Goal: Task Accomplishment & Management: Use online tool/utility

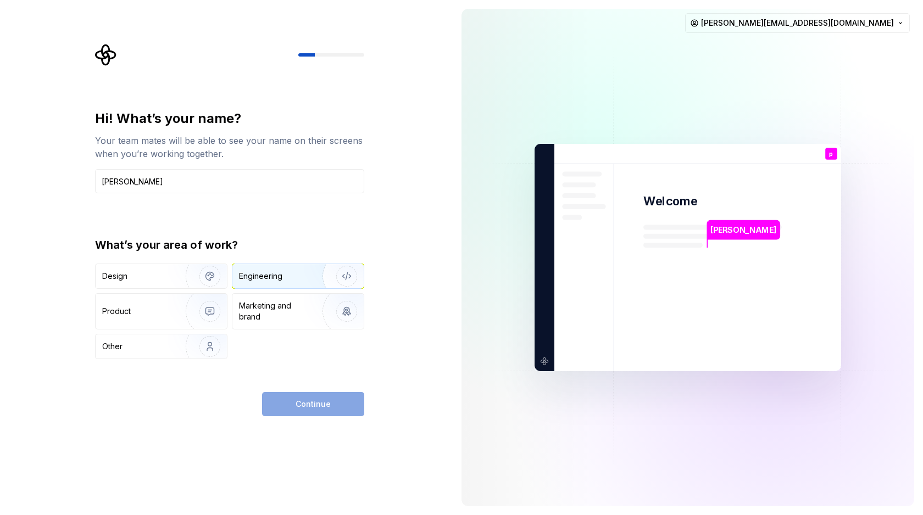
type input "[PERSON_NAME]"
click at [264, 280] on div "Engineering" at bounding box center [260, 276] width 43 height 11
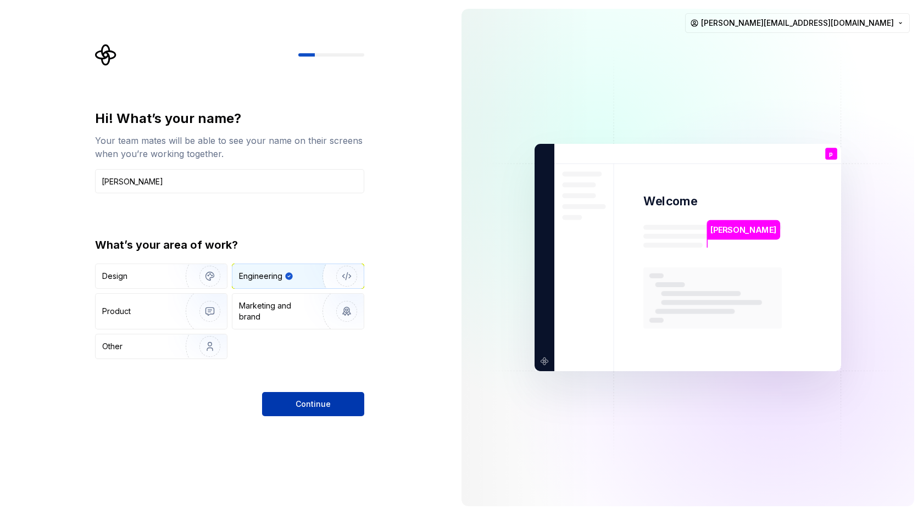
click at [329, 398] on button "Continue" at bounding box center [313, 404] width 102 height 24
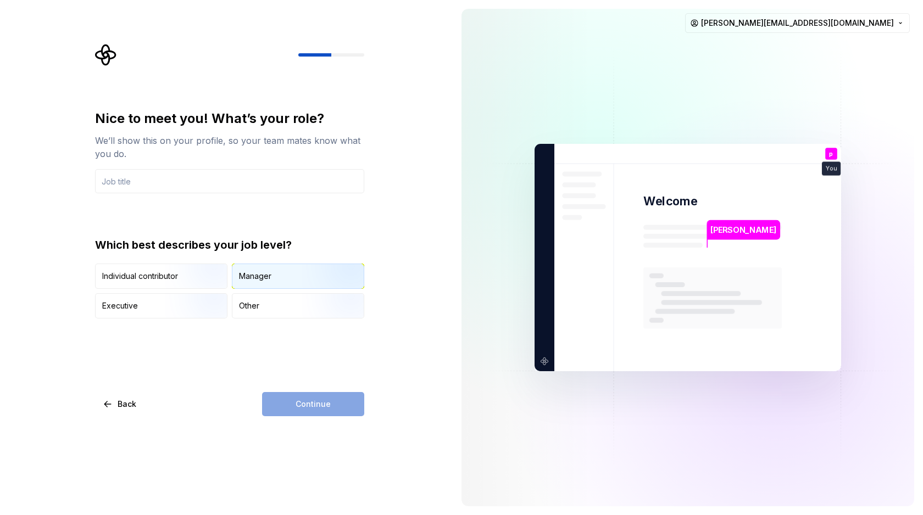
click at [255, 282] on div "Manager" at bounding box center [297, 276] width 131 height 24
click at [181, 182] on input "text" at bounding box center [229, 181] width 269 height 24
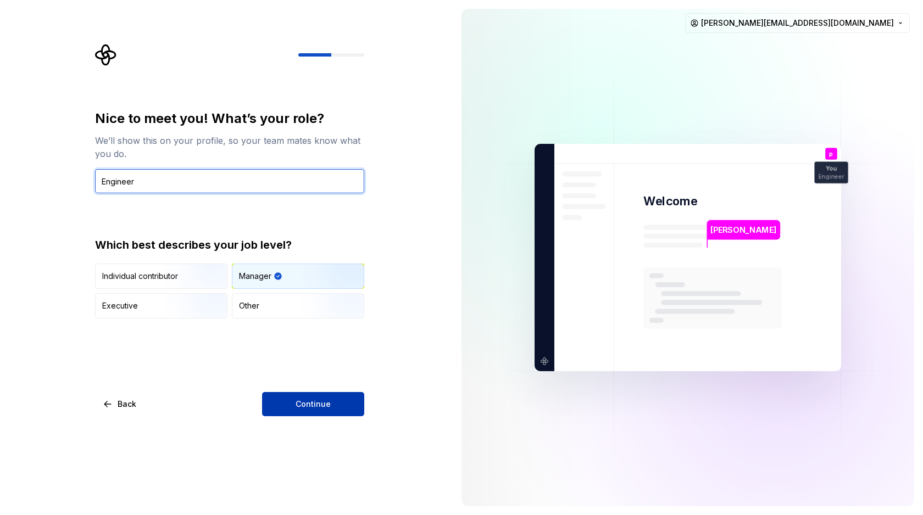
type input "Engineer"
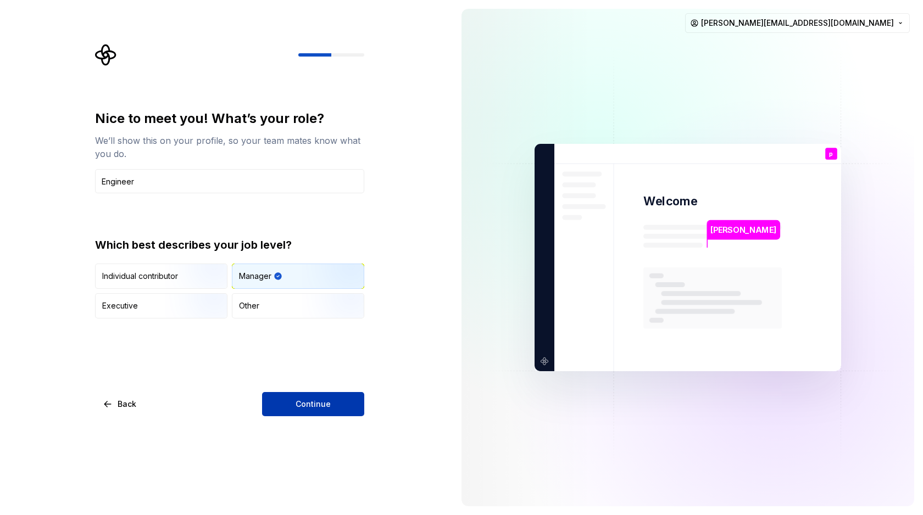
click at [317, 398] on button "Continue" at bounding box center [313, 404] width 102 height 24
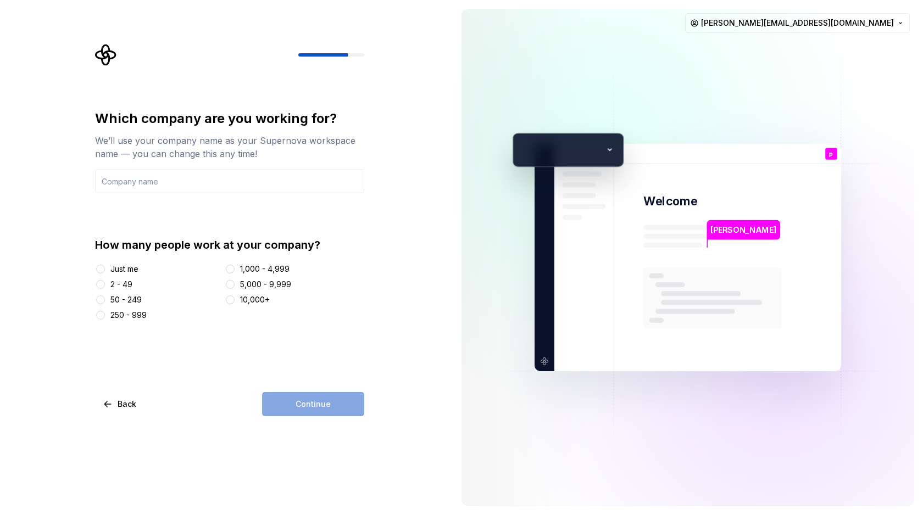
click at [127, 286] on div "2 - 49" at bounding box center [121, 284] width 22 height 11
click at [105, 286] on button "2 - 49" at bounding box center [100, 284] width 9 height 9
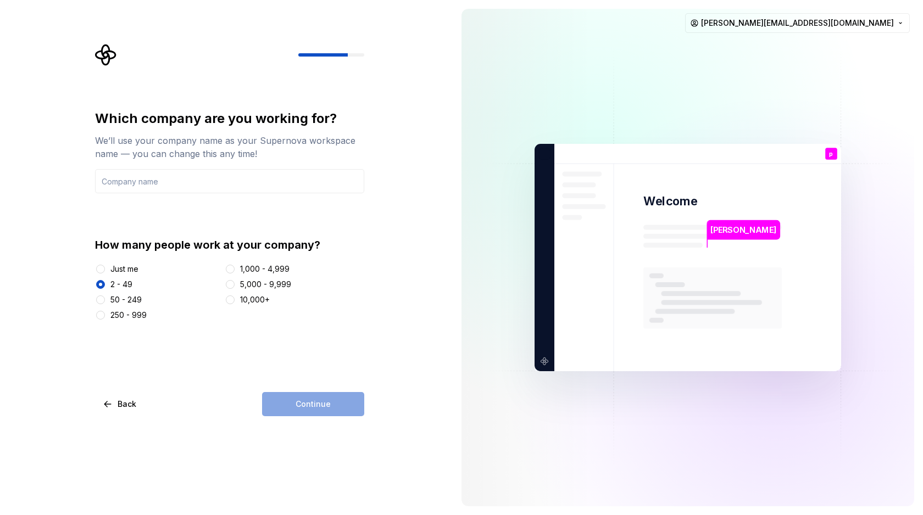
click at [317, 409] on div "Continue" at bounding box center [313, 404] width 102 height 24
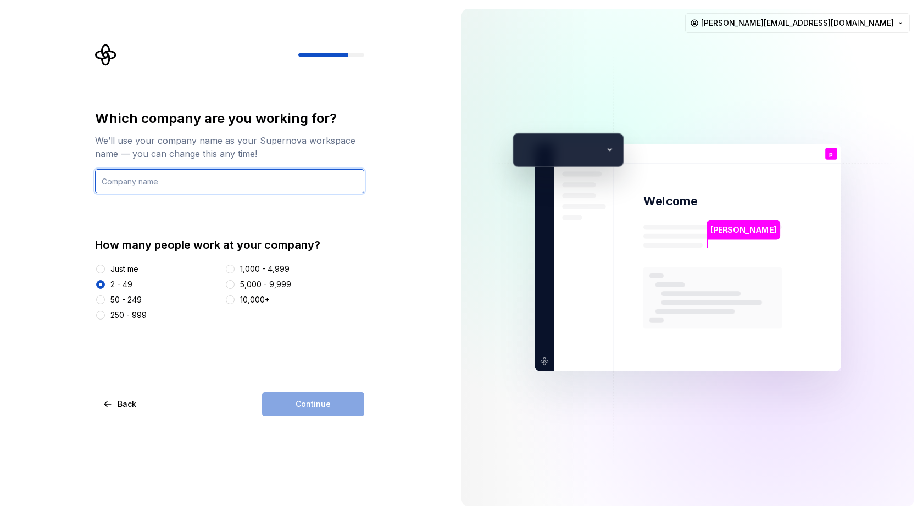
click at [195, 179] on input "text" at bounding box center [229, 181] width 269 height 24
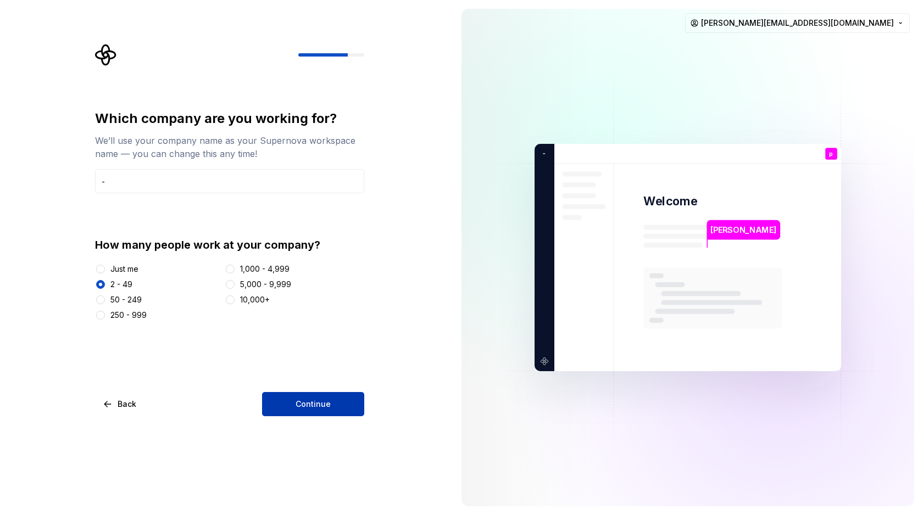
click at [326, 410] on button "Continue" at bounding box center [313, 404] width 102 height 24
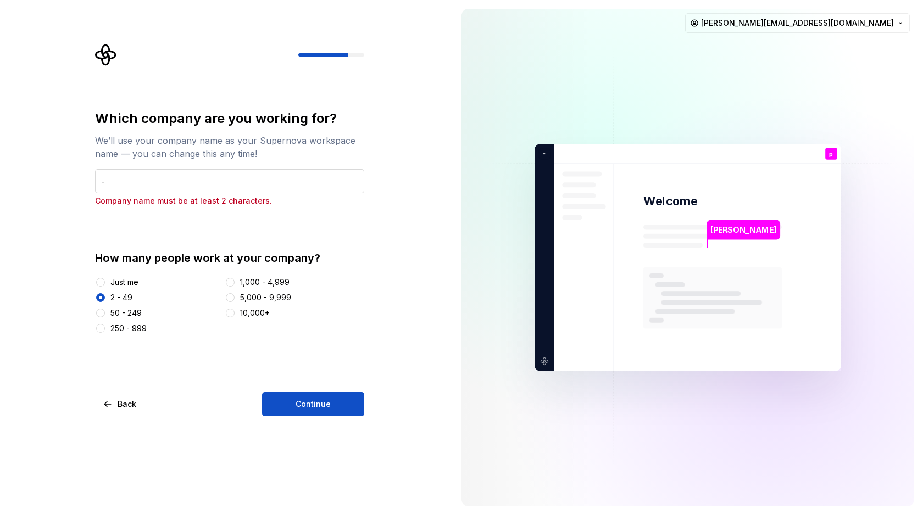
click at [112, 181] on input "-" at bounding box center [229, 181] width 269 height 24
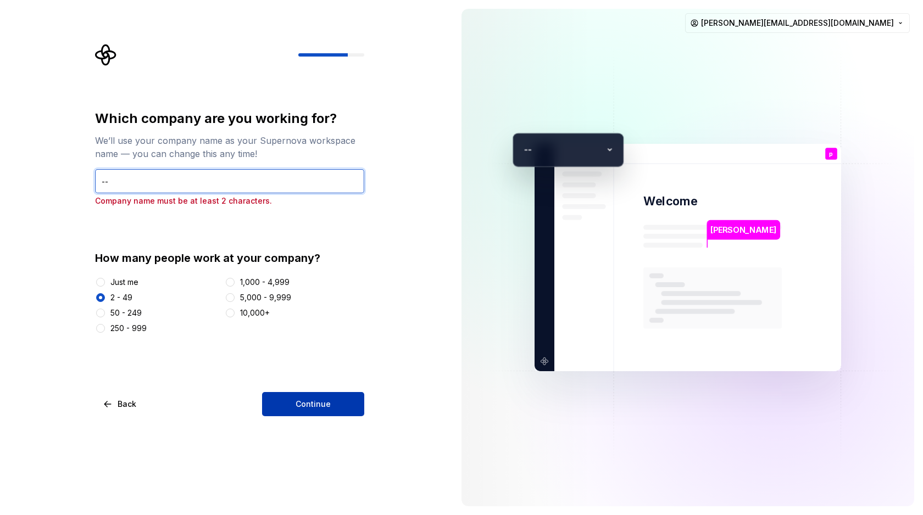
type input "--"
click at [315, 399] on span "Continue" at bounding box center [312, 404] width 35 height 11
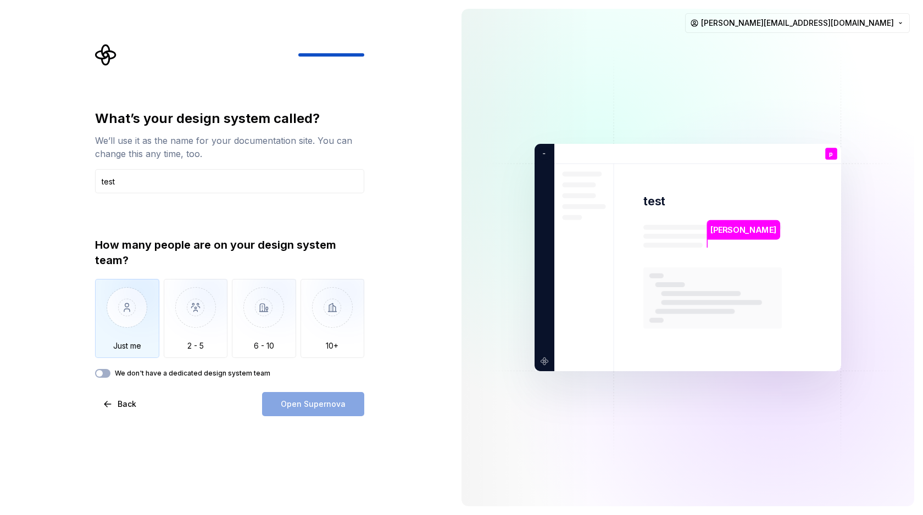
type input "test"
click at [133, 323] on img "button" at bounding box center [127, 316] width 64 height 74
click at [329, 405] on span "Open Supernova" at bounding box center [313, 404] width 65 height 11
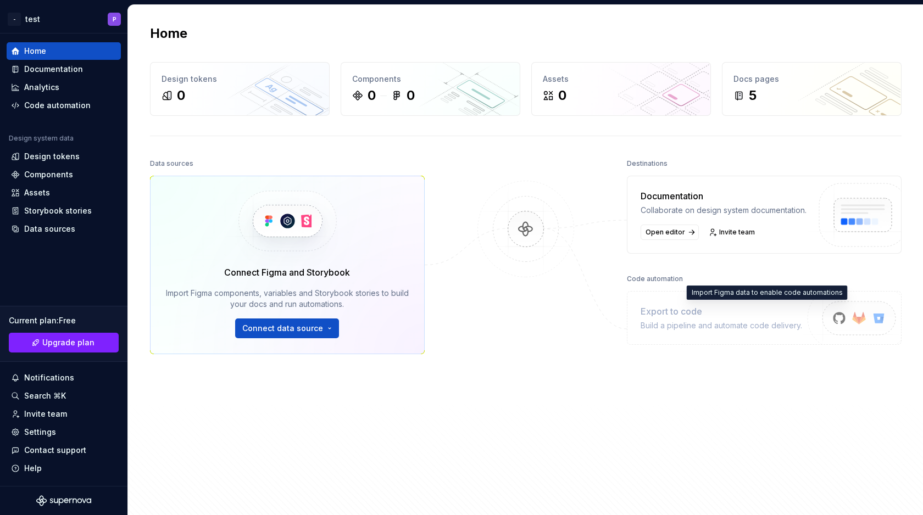
click at [840, 329] on img at bounding box center [854, 331] width 135 height 90
click at [75, 105] on div "Code automation" at bounding box center [57, 105] width 66 height 11
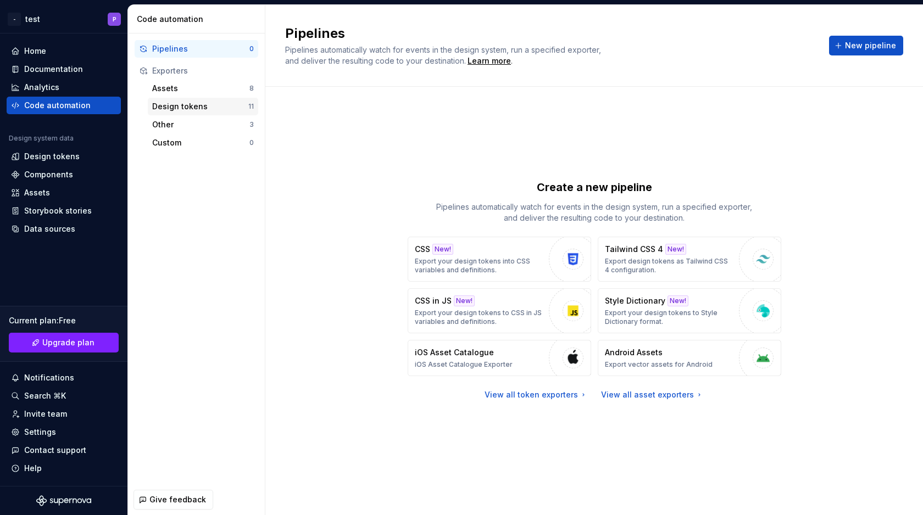
click at [182, 106] on div "Design tokens" at bounding box center [200, 106] width 96 height 11
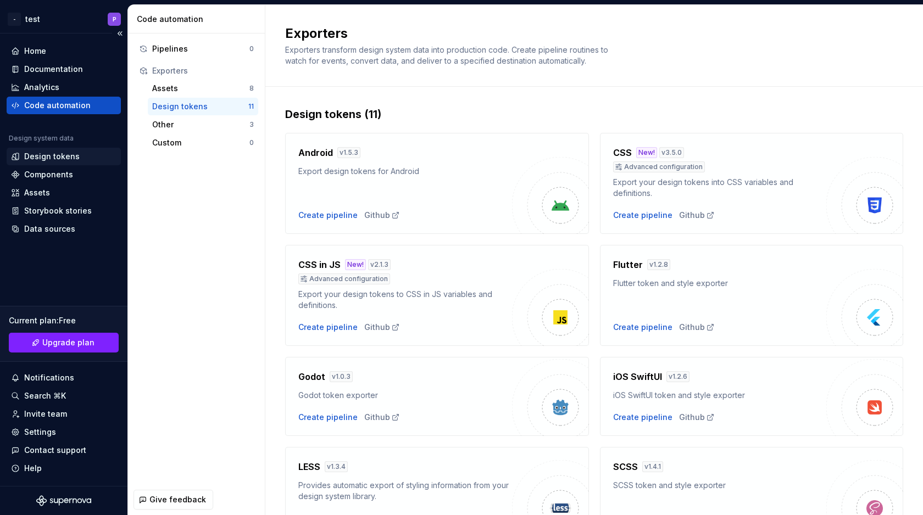
click at [71, 161] on div "Design tokens" at bounding box center [51, 156] width 55 height 11
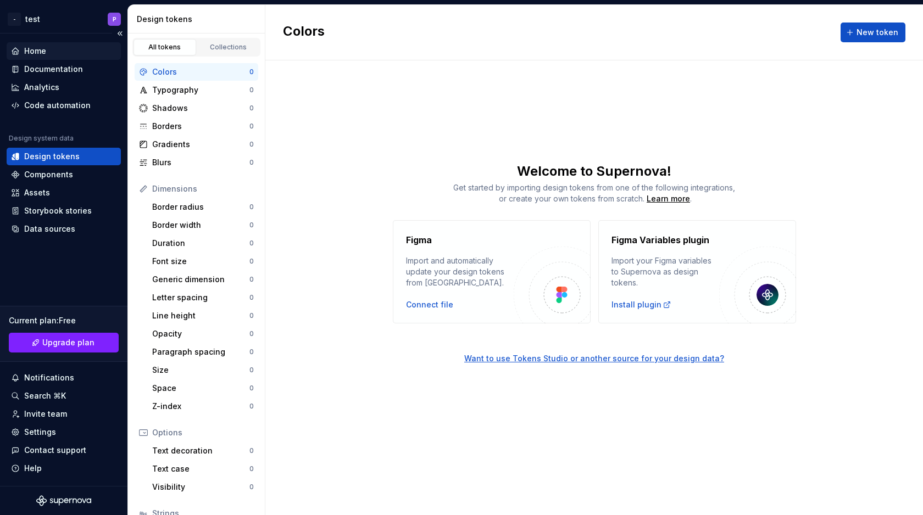
click at [55, 48] on div "Home" at bounding box center [63, 51] width 105 height 11
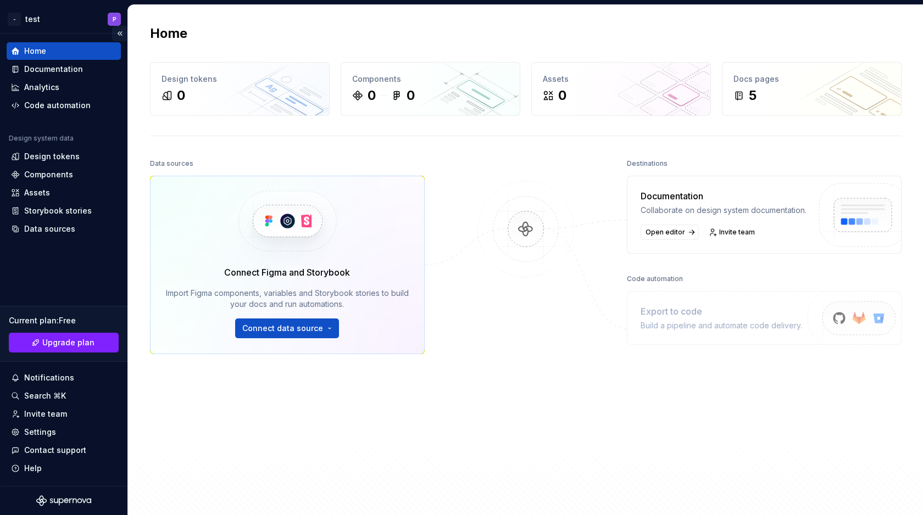
click at [123, 33] on button "Collapse sidebar" at bounding box center [119, 33] width 15 height 15
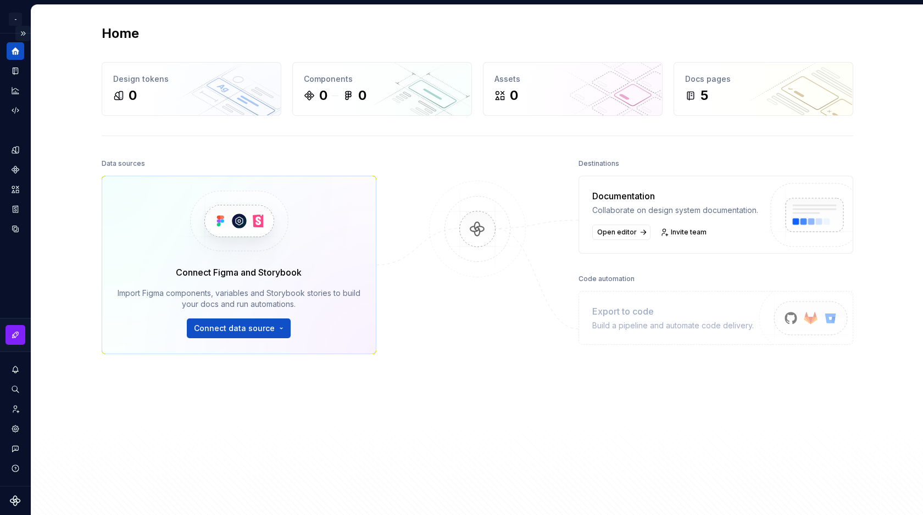
click at [25, 34] on button "Expand sidebar" at bounding box center [22, 33] width 15 height 15
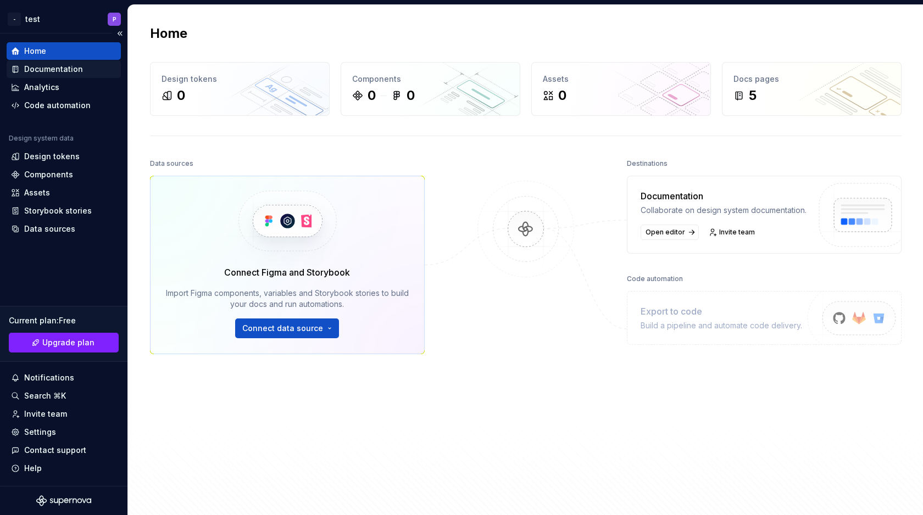
click at [79, 70] on div "Documentation" at bounding box center [53, 69] width 59 height 11
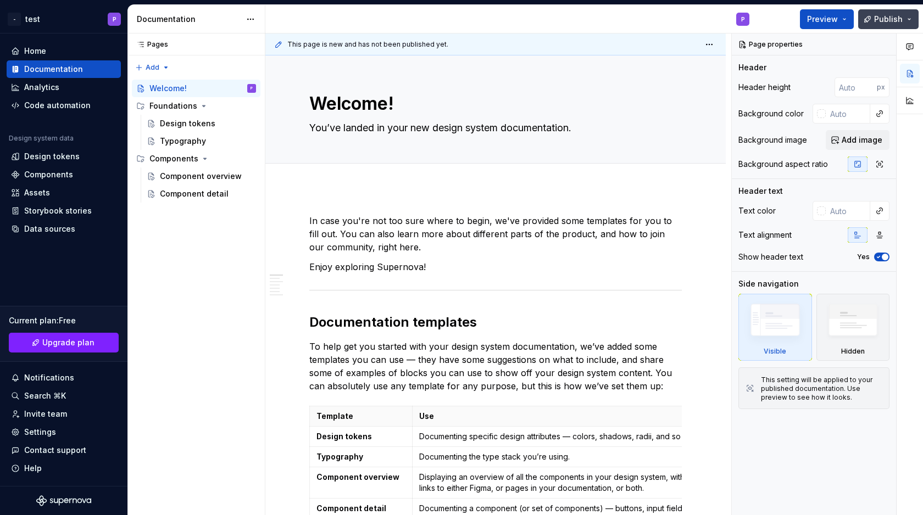
click at [915, 15] on button "Publish" at bounding box center [888, 19] width 60 height 20
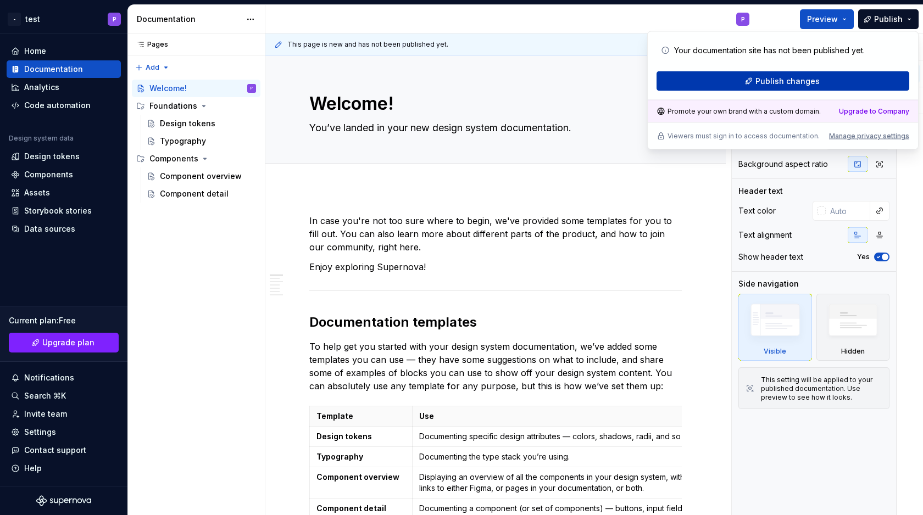
click at [789, 78] on span "Publish changes" at bounding box center [787, 81] width 64 height 11
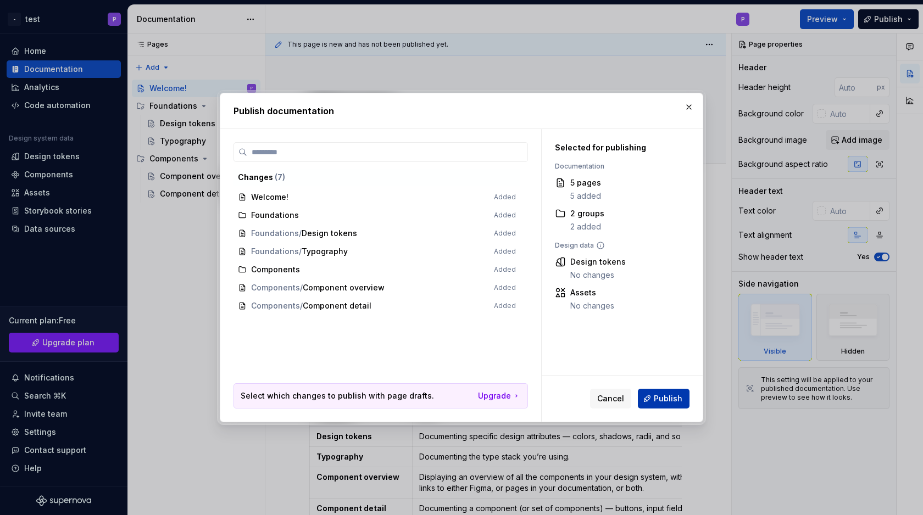
click at [667, 395] on span "Publish" at bounding box center [667, 398] width 29 height 11
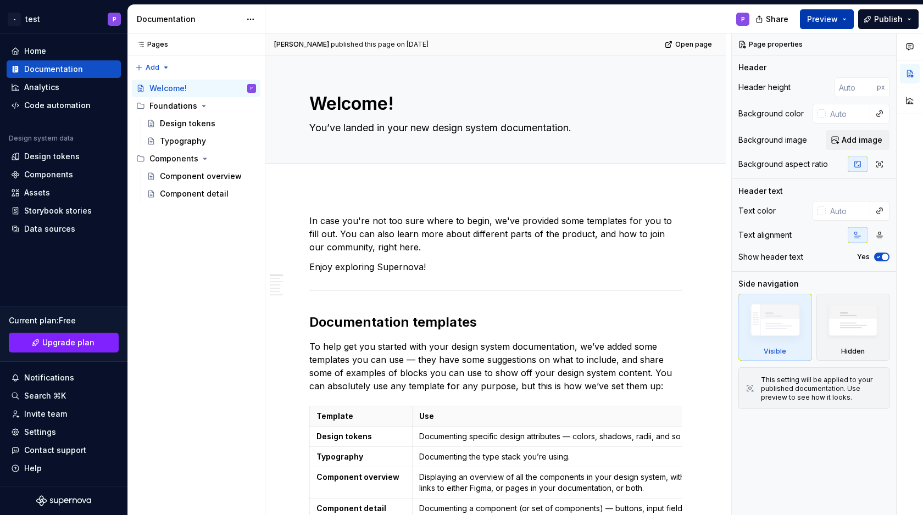
click at [830, 21] on span "Preview" at bounding box center [822, 19] width 31 height 11
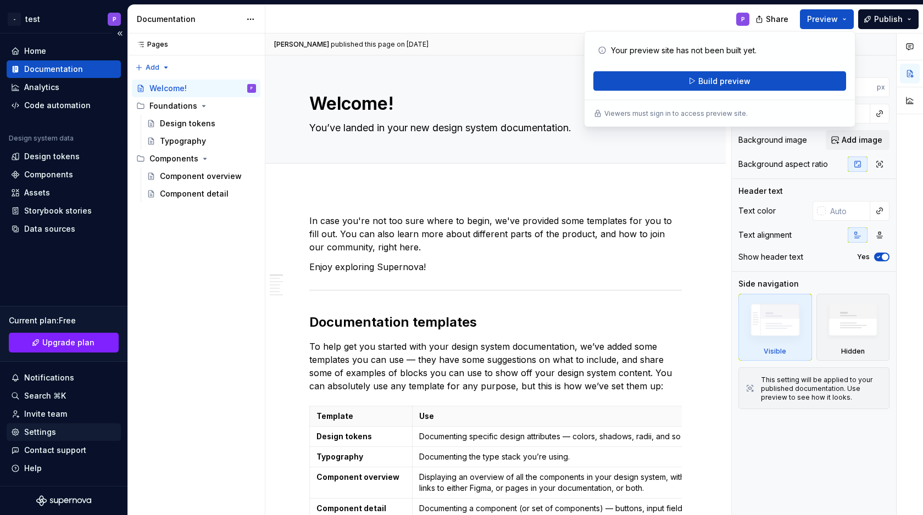
click at [62, 434] on div "Settings" at bounding box center [63, 432] width 105 height 11
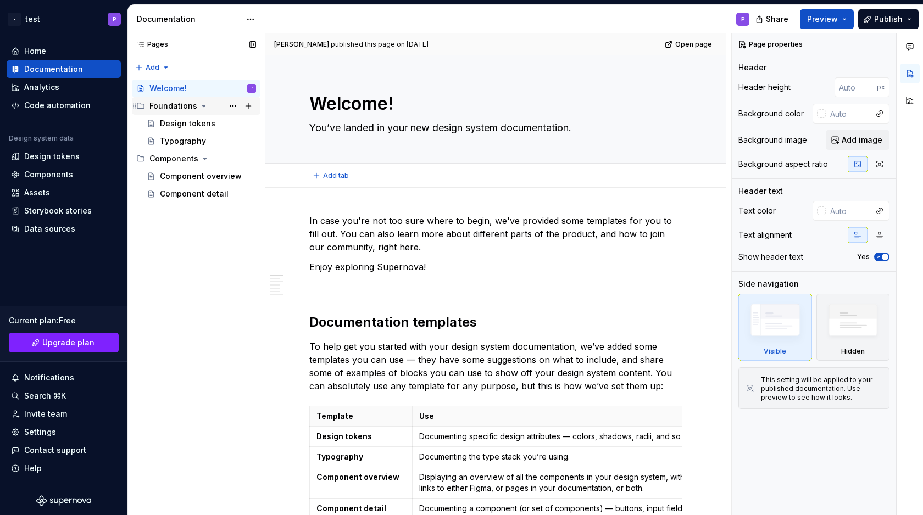
type textarea "*"
click at [62, 157] on div "Design tokens" at bounding box center [51, 156] width 55 height 11
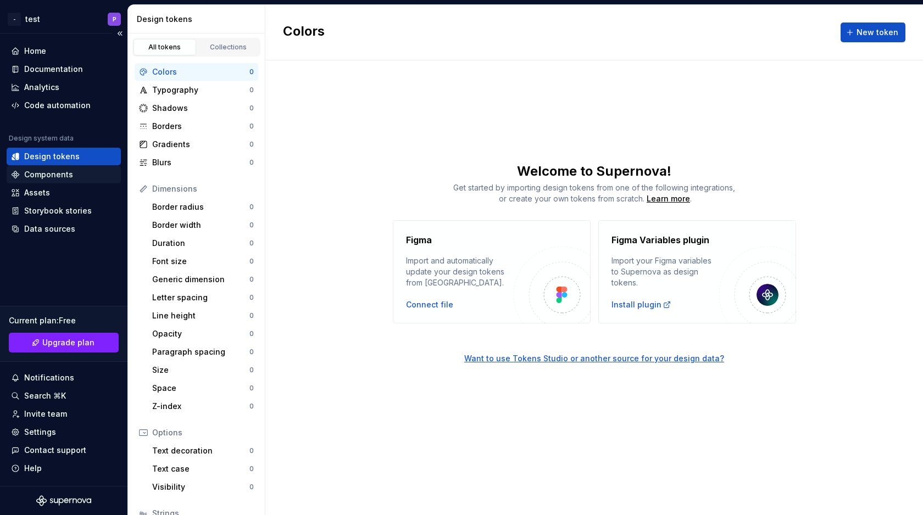
click at [59, 177] on div "Components" at bounding box center [48, 174] width 49 height 11
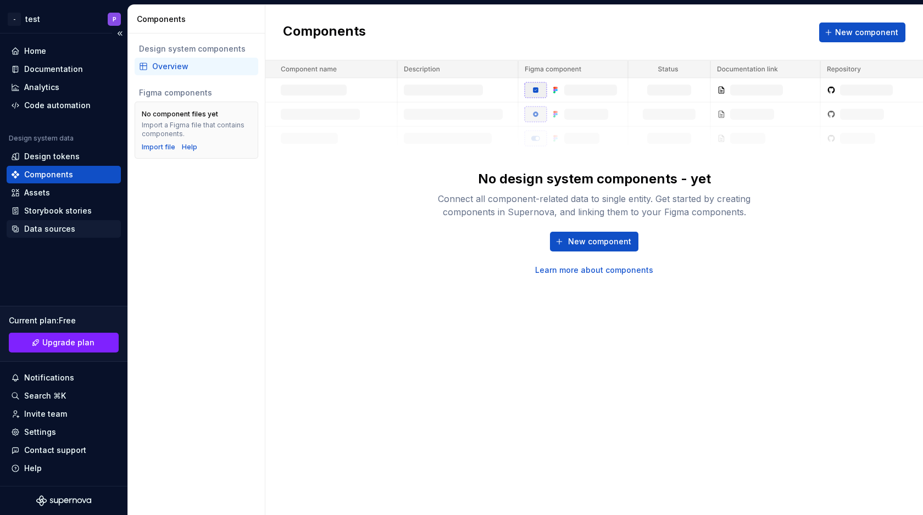
click at [70, 229] on div "Data sources" at bounding box center [49, 228] width 51 height 11
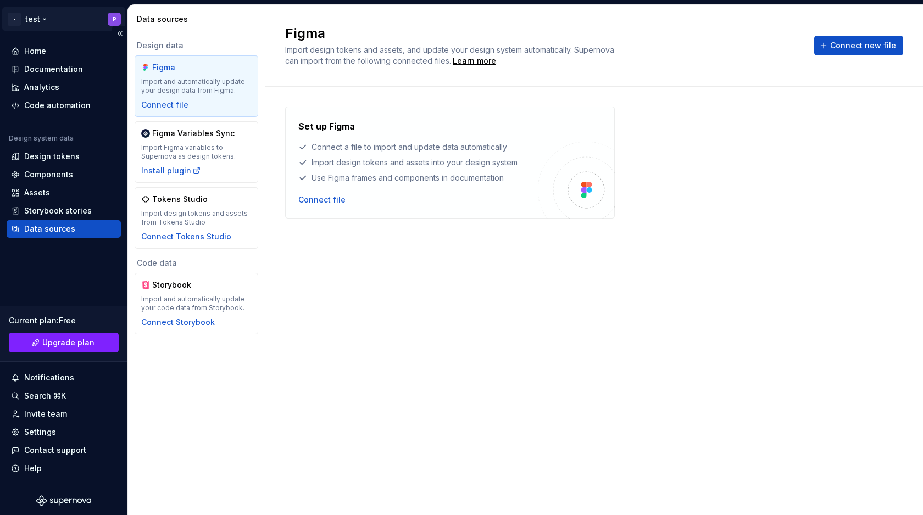
click at [72, 18] on html "- test P Home Documentation Analytics Code automation Design system data Design…" at bounding box center [461, 257] width 923 height 515
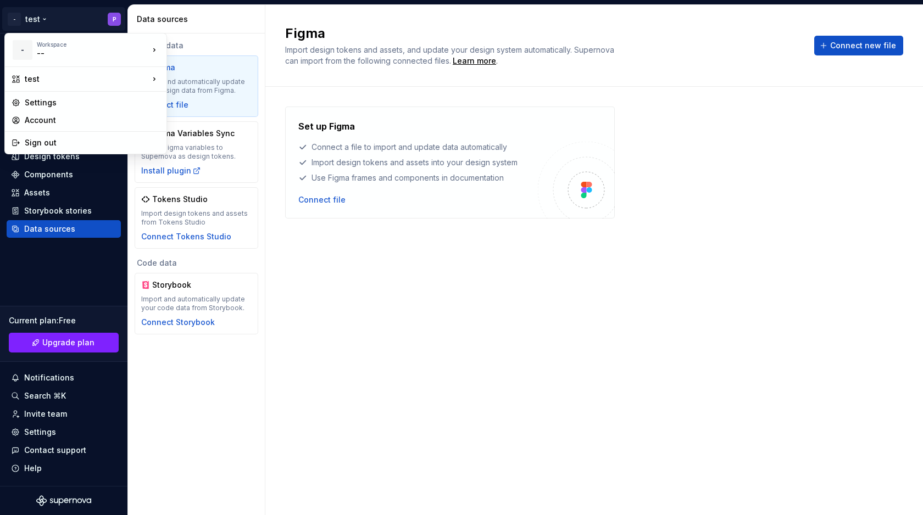
click at [332, 199] on html "- test P Home Documentation Analytics Code automation Design system data Design…" at bounding box center [461, 257] width 923 height 515
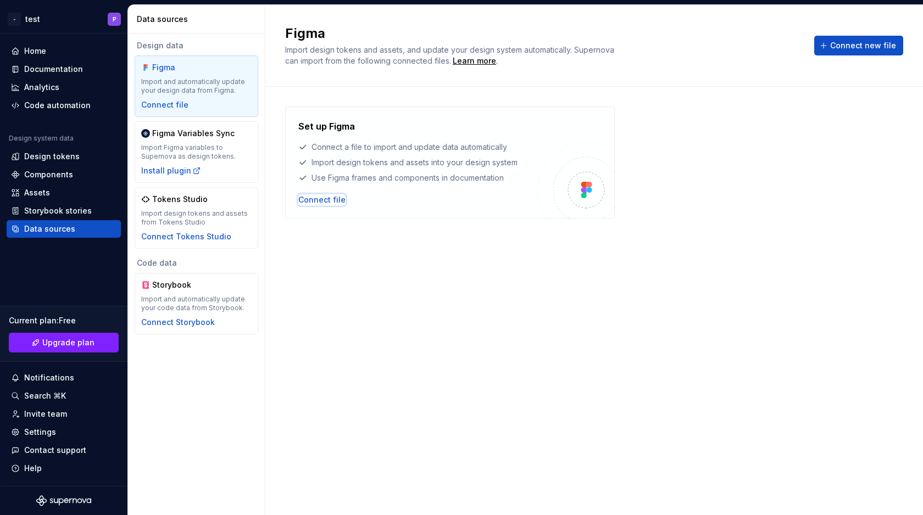
click at [332, 199] on div "Connect file" at bounding box center [321, 199] width 47 height 11
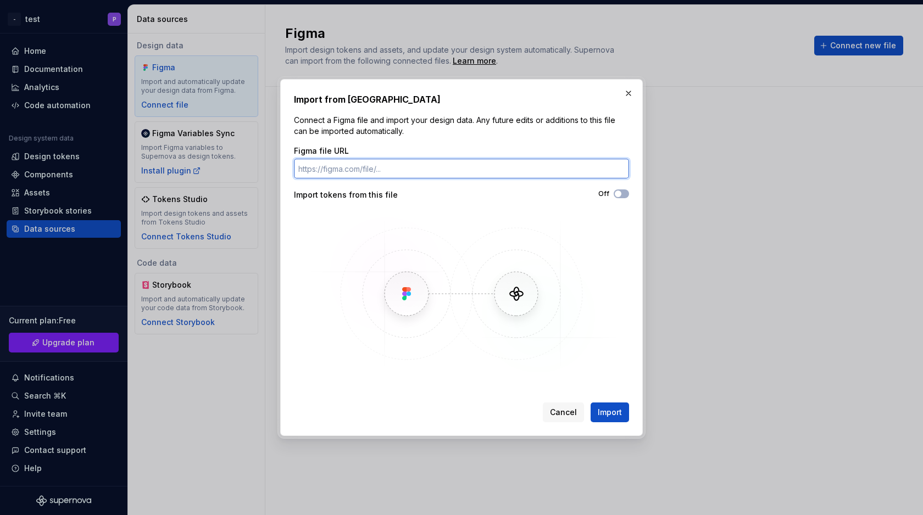
click at [401, 170] on input "Figma file URL" at bounding box center [461, 169] width 335 height 20
paste input "[URL][DOMAIN_NAME]"
type input "[URL][DOMAIN_NAME]"
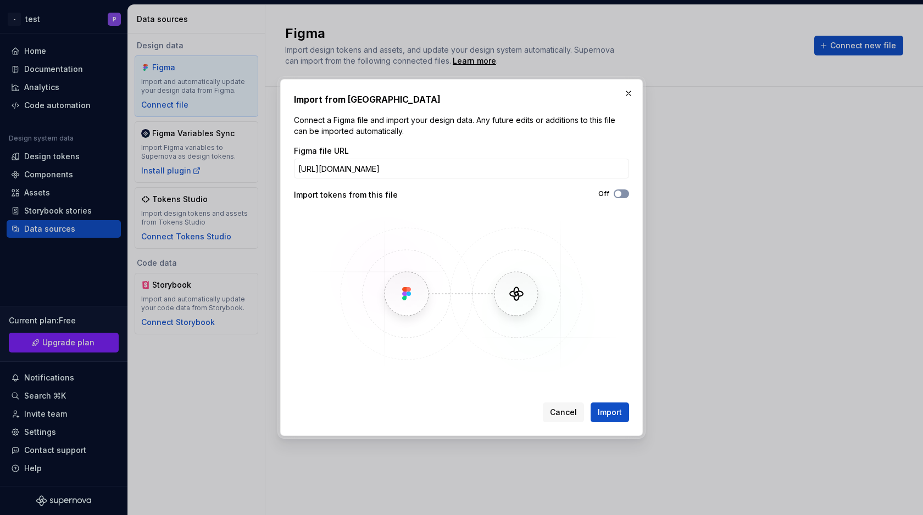
scroll to position [0, 0]
click at [622, 195] on icon "button" at bounding box center [617, 194] width 9 height 7
click at [617, 409] on span "Import" at bounding box center [609, 412] width 24 height 11
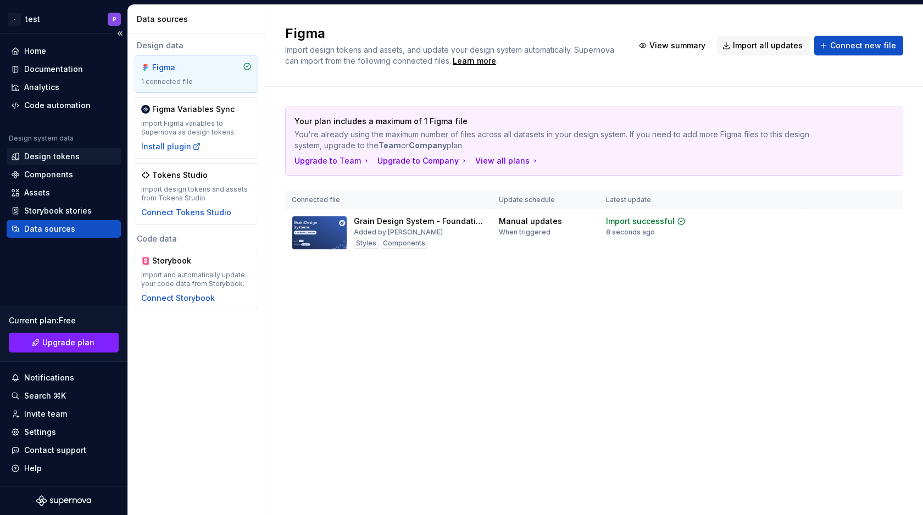
click at [64, 157] on div "Design tokens" at bounding box center [51, 156] width 55 height 11
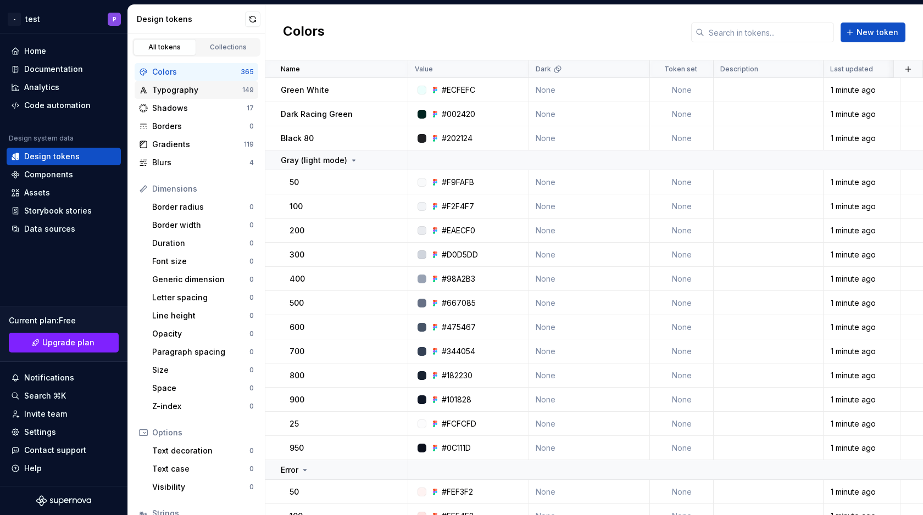
click at [188, 86] on div "Typography" at bounding box center [197, 90] width 90 height 11
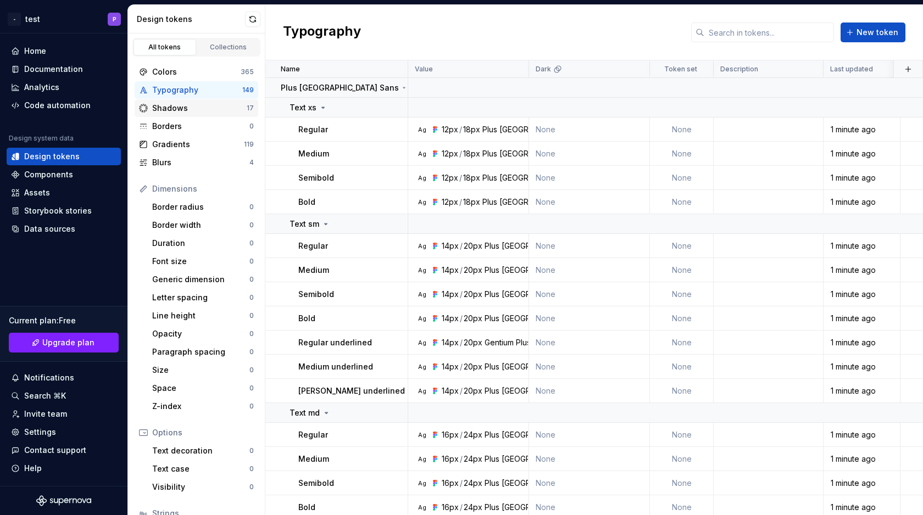
click at [176, 107] on div "Shadows" at bounding box center [199, 108] width 94 height 11
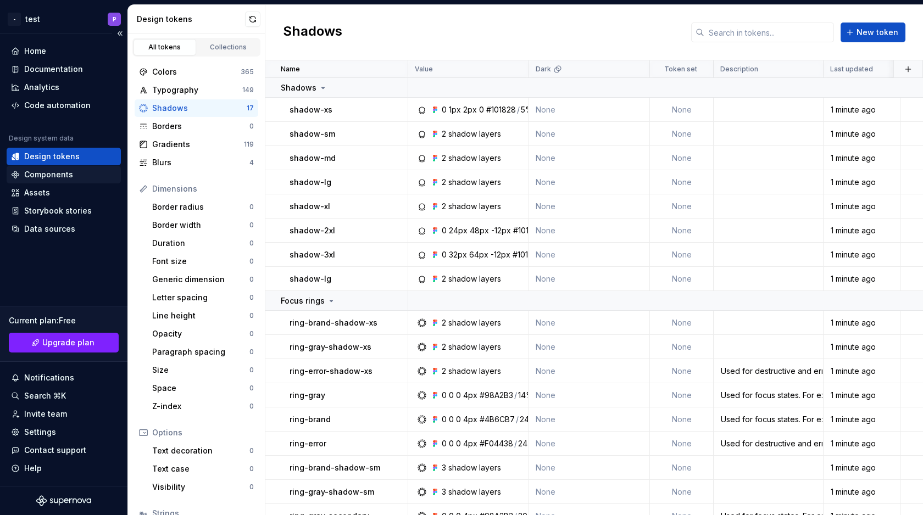
click at [66, 174] on div "Components" at bounding box center [48, 174] width 49 height 11
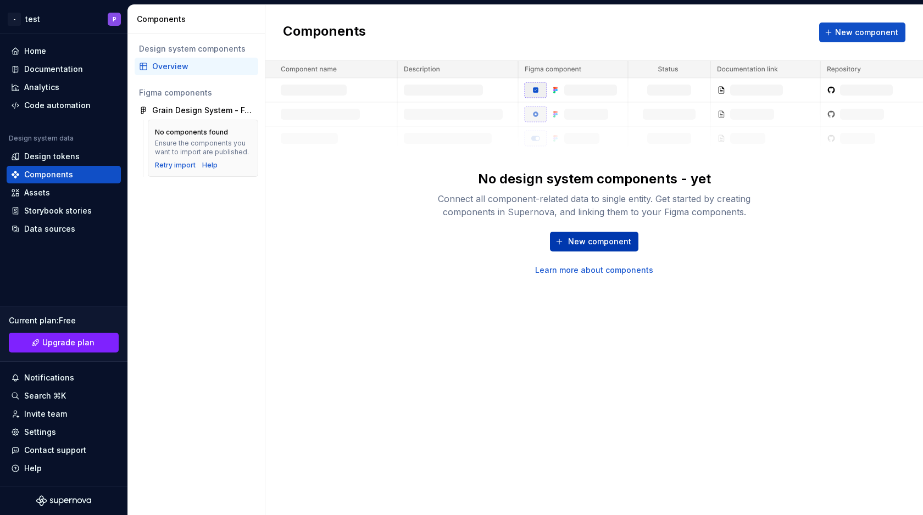
click at [597, 246] on span "New component" at bounding box center [599, 241] width 63 height 11
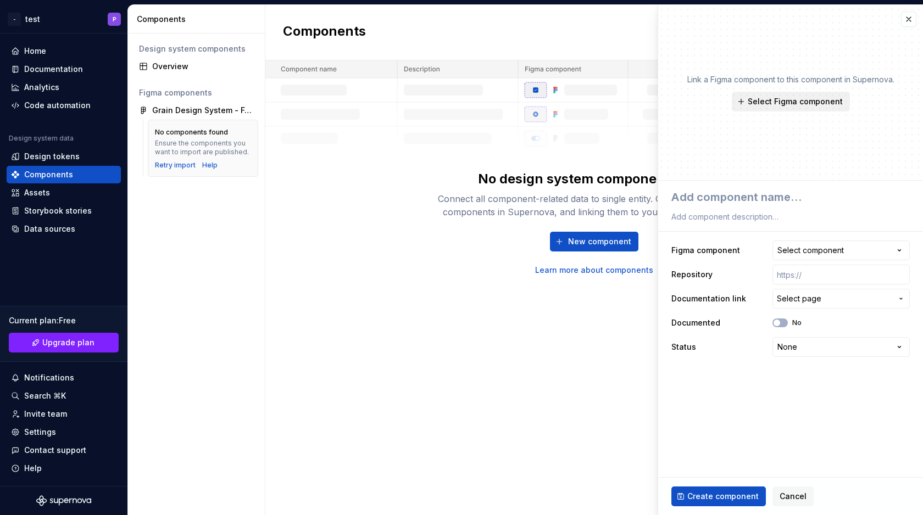
click at [798, 101] on span "Select Figma component" at bounding box center [794, 101] width 95 height 11
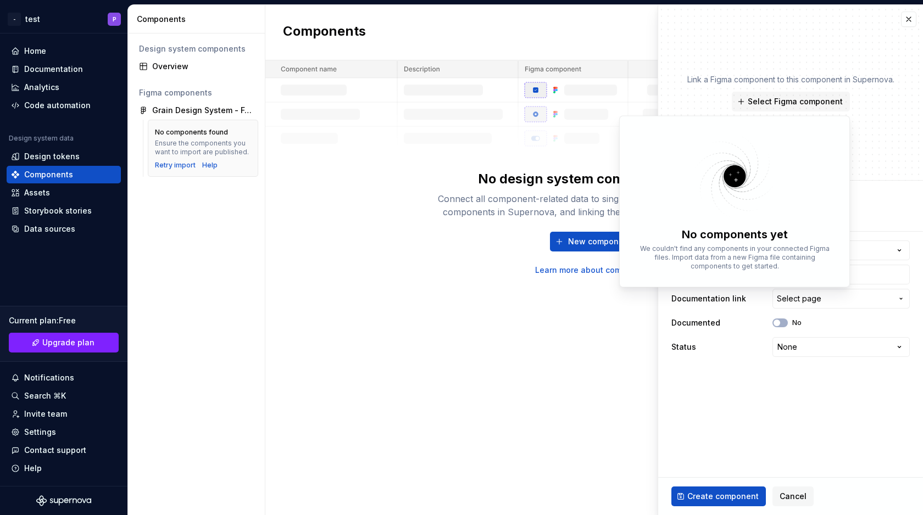
click at [556, 290] on div "Components New component No design system components - yet Connect all componen…" at bounding box center [593, 260] width 657 height 510
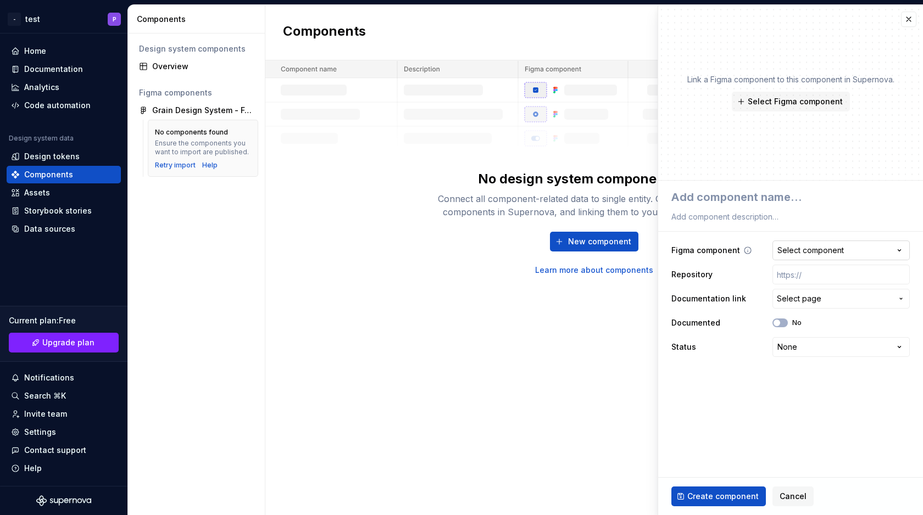
click at [815, 252] on div "Select component" at bounding box center [810, 250] width 66 height 11
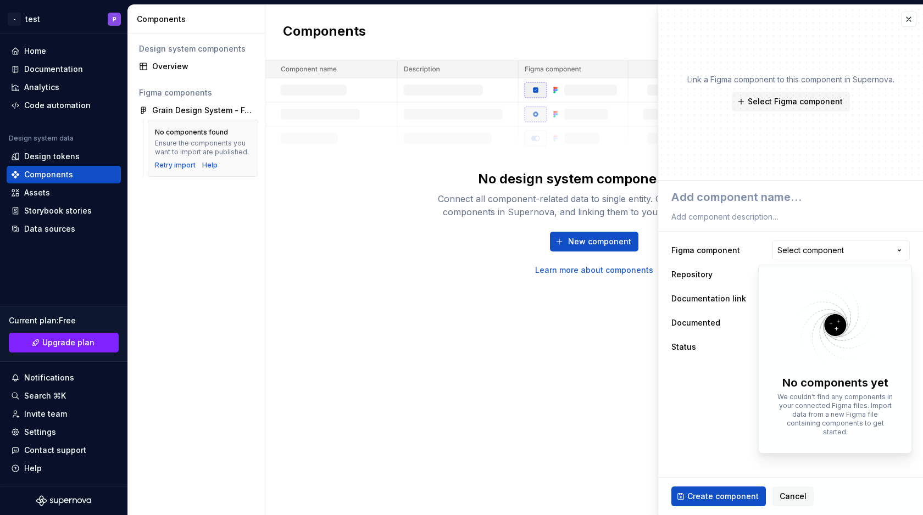
click at [729, 381] on html "**********" at bounding box center [461, 257] width 923 height 515
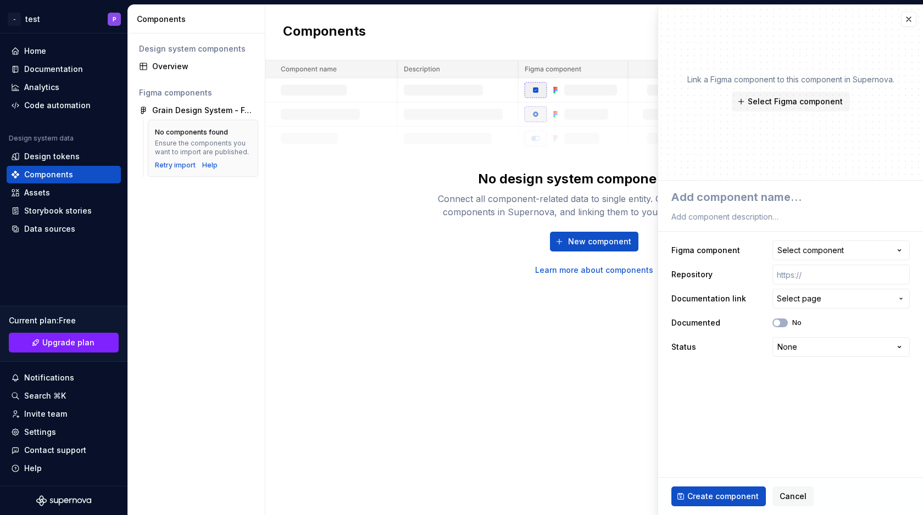
click at [439, 320] on div "Components New component No design system components - yet Connect all componen…" at bounding box center [593, 260] width 657 height 510
click at [795, 495] on span "Cancel" at bounding box center [792, 496] width 27 height 11
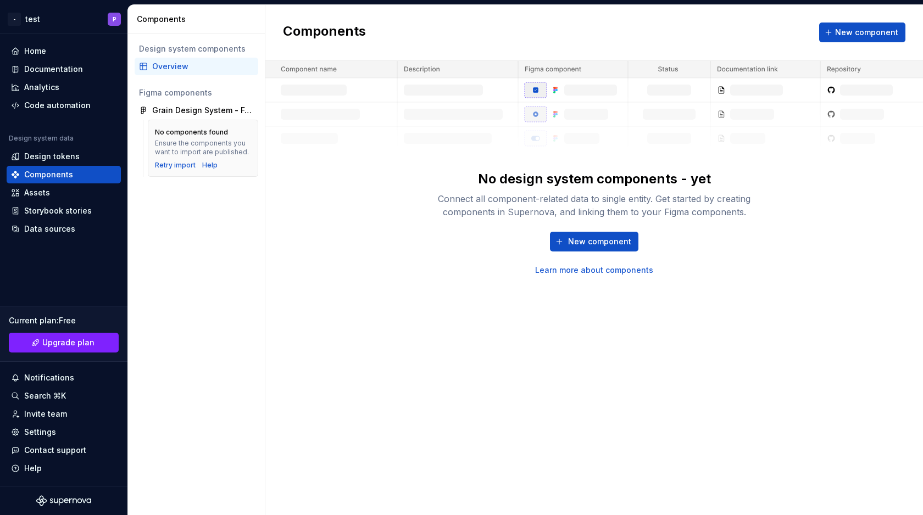
click at [632, 272] on link "Learn more about components" at bounding box center [594, 270] width 118 height 11
click at [834, 29] on button "New component" at bounding box center [862, 33] width 86 height 20
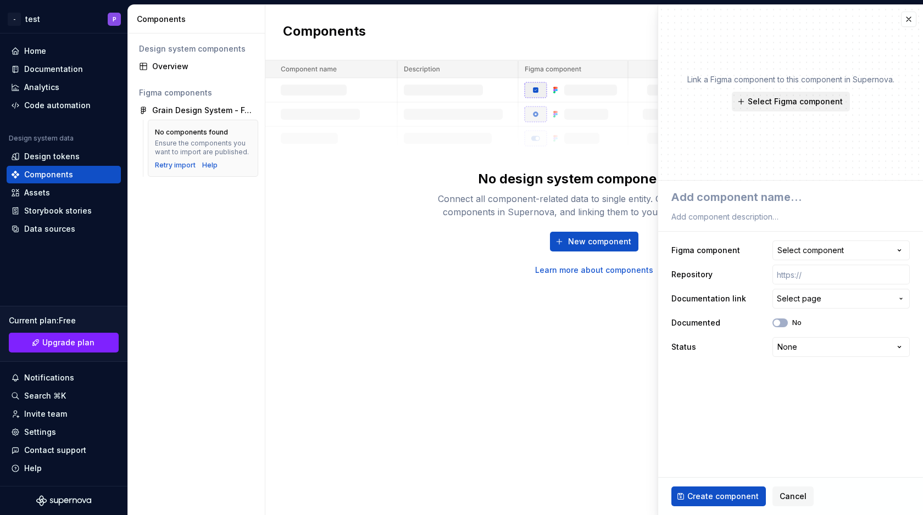
click at [766, 97] on span "Select Figma component" at bounding box center [794, 101] width 95 height 11
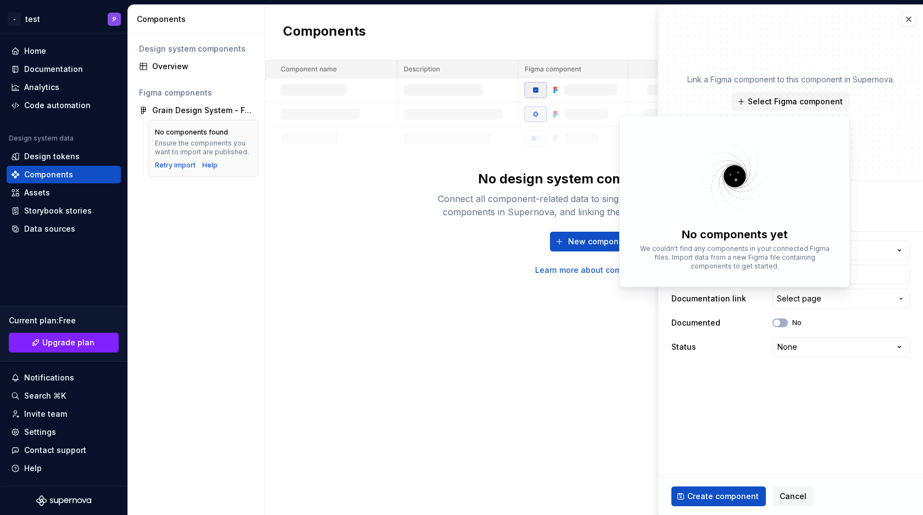
click at [735, 177] on img at bounding box center [734, 176] width 143 height 87
click at [739, 266] on p "We couldn't find any components in your connected Figma files. Import data from…" at bounding box center [734, 257] width 197 height 26
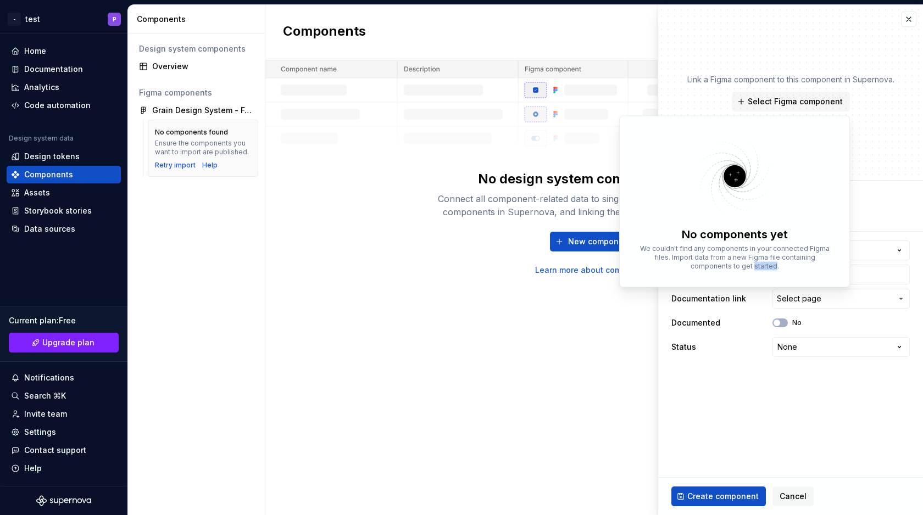
click at [586, 333] on div "Components New component No design system components - yet Connect all componen…" at bounding box center [593, 260] width 657 height 510
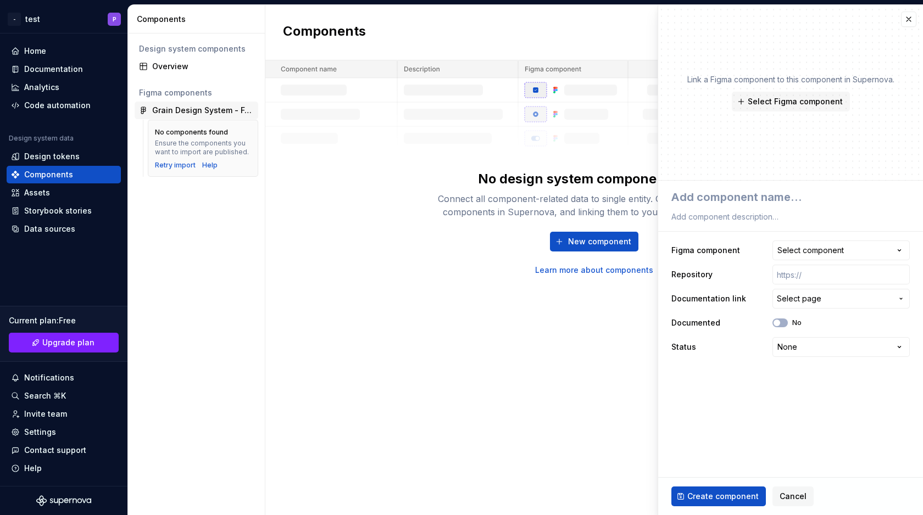
click at [210, 109] on div "Grain Design System - Foundation & Component" at bounding box center [203, 110] width 102 height 11
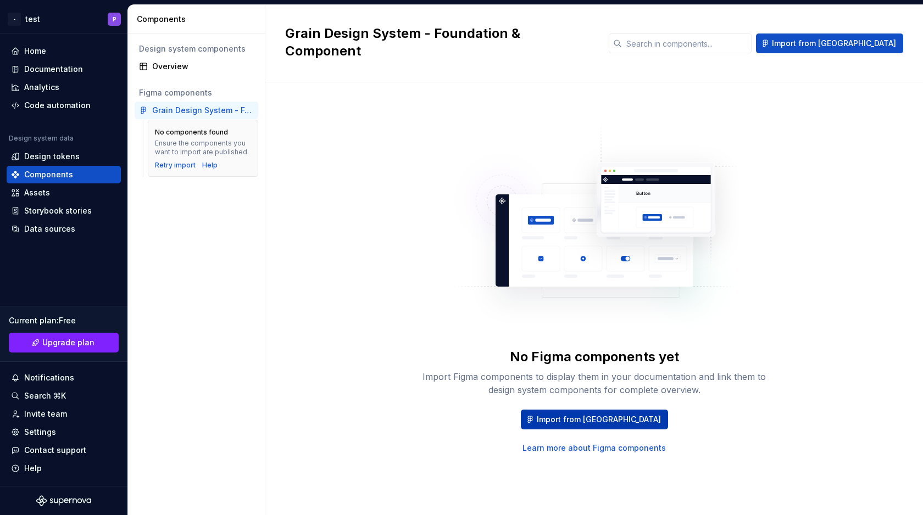
click at [584, 414] on span "Import from [GEOGRAPHIC_DATA]" at bounding box center [599, 419] width 124 height 11
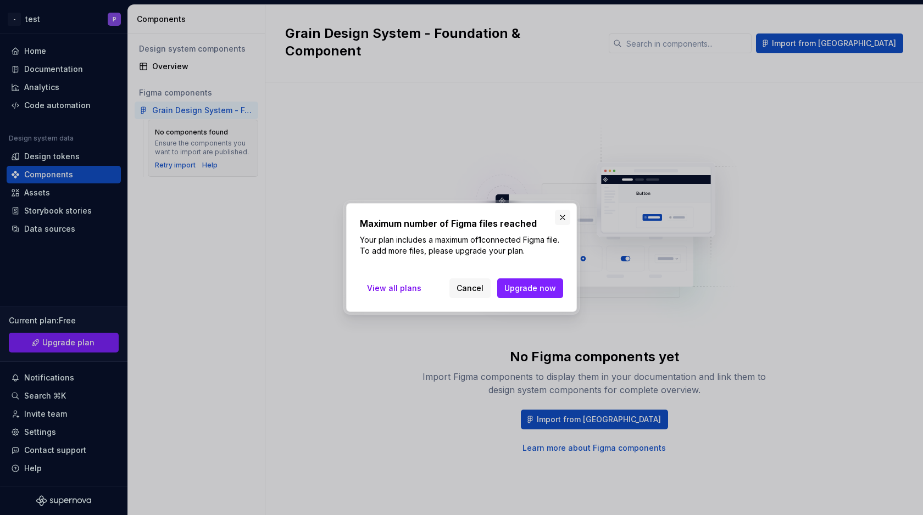
click at [561, 218] on button "button" at bounding box center [562, 217] width 15 height 15
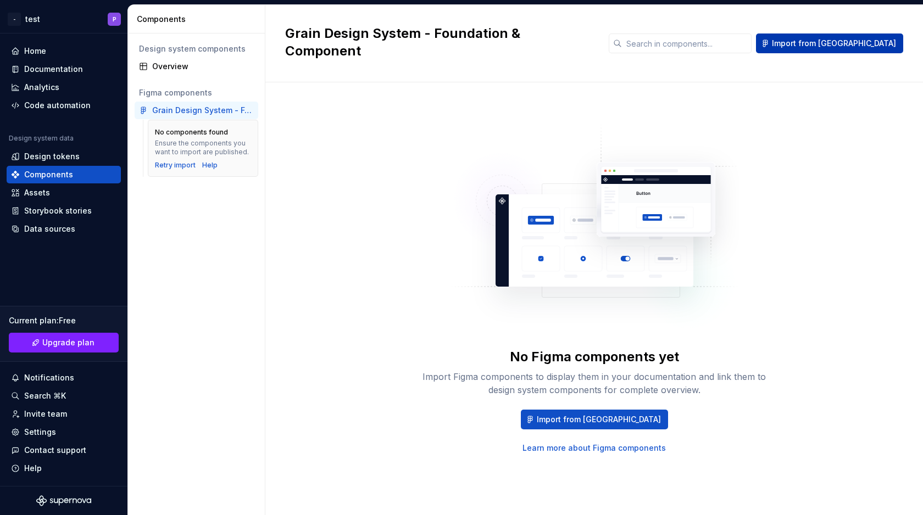
click at [848, 38] on span "Import from [GEOGRAPHIC_DATA]" at bounding box center [834, 43] width 124 height 11
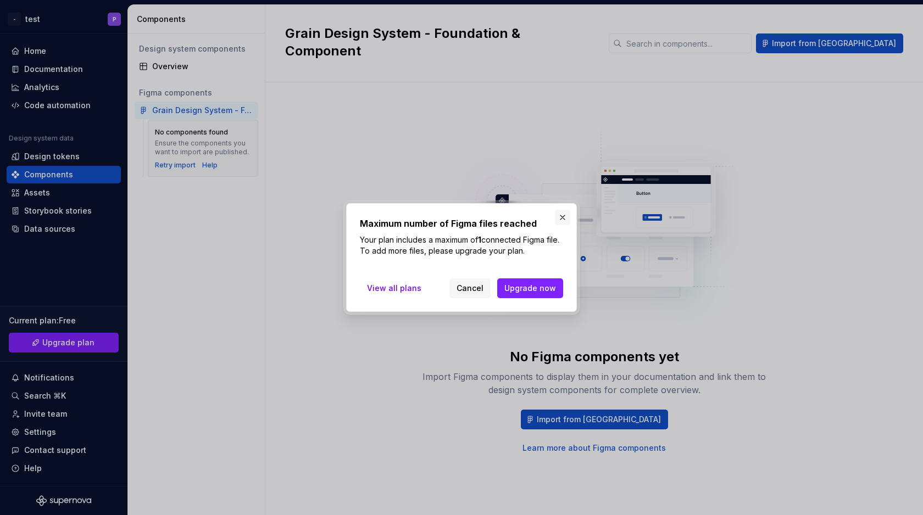
click at [562, 214] on button "button" at bounding box center [562, 217] width 15 height 15
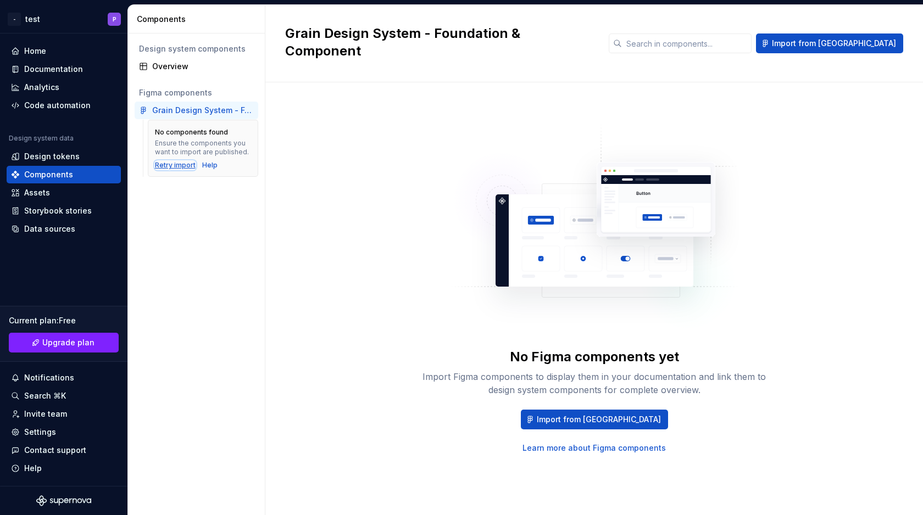
click at [182, 166] on div "Retry import" at bounding box center [175, 165] width 41 height 9
click at [211, 165] on div "Help" at bounding box center [209, 165] width 15 height 9
click at [69, 231] on div "Data sources" at bounding box center [49, 228] width 51 height 11
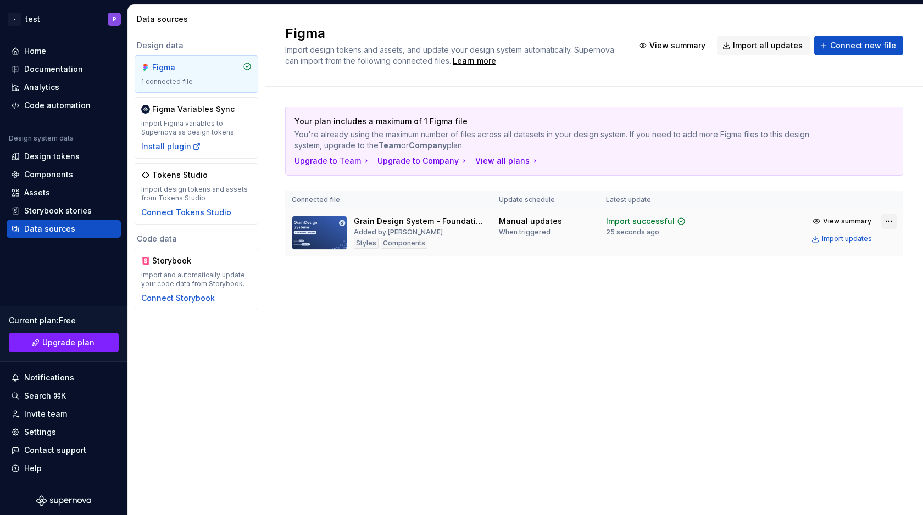
click at [889, 223] on html "- test P Home Documentation Analytics Code automation Design system data Design…" at bounding box center [461, 257] width 923 height 515
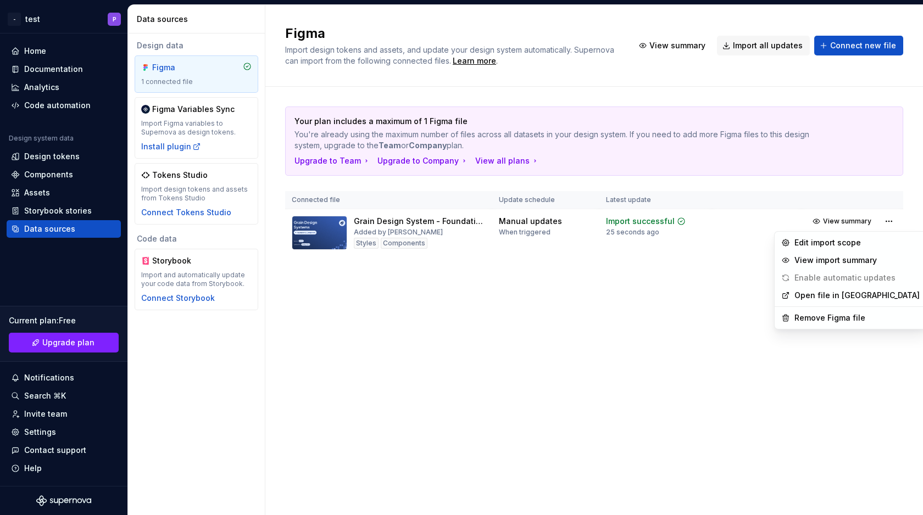
click at [537, 287] on html "- test P Home Documentation Analytics Code automation Design system data Design…" at bounding box center [461, 257] width 923 height 515
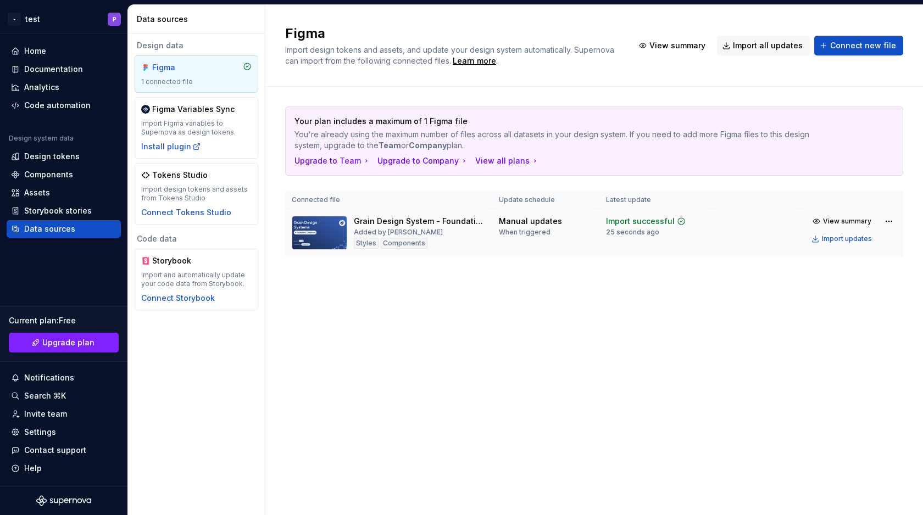
click at [417, 243] on div "Components" at bounding box center [404, 243] width 47 height 11
click at [440, 306] on div "Figma Import design tokens and assets, and update your design system automatica…" at bounding box center [593, 260] width 657 height 510
click at [63, 172] on div "Components" at bounding box center [48, 174] width 49 height 11
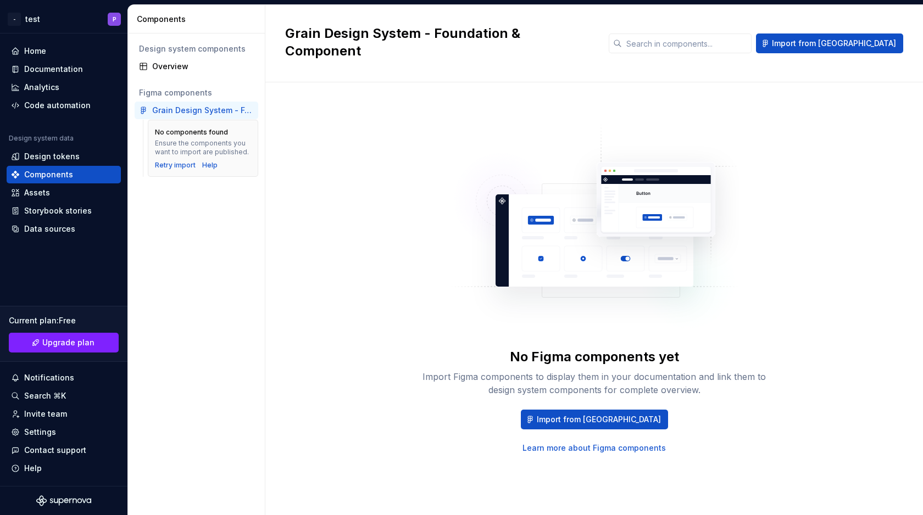
click at [245, 112] on div "Grain Design System - Foundation & Component" at bounding box center [203, 110] width 102 height 11
click at [185, 167] on div "Retry import" at bounding box center [175, 165] width 41 height 9
click at [848, 38] on span "Import from [GEOGRAPHIC_DATA]" at bounding box center [834, 43] width 124 height 11
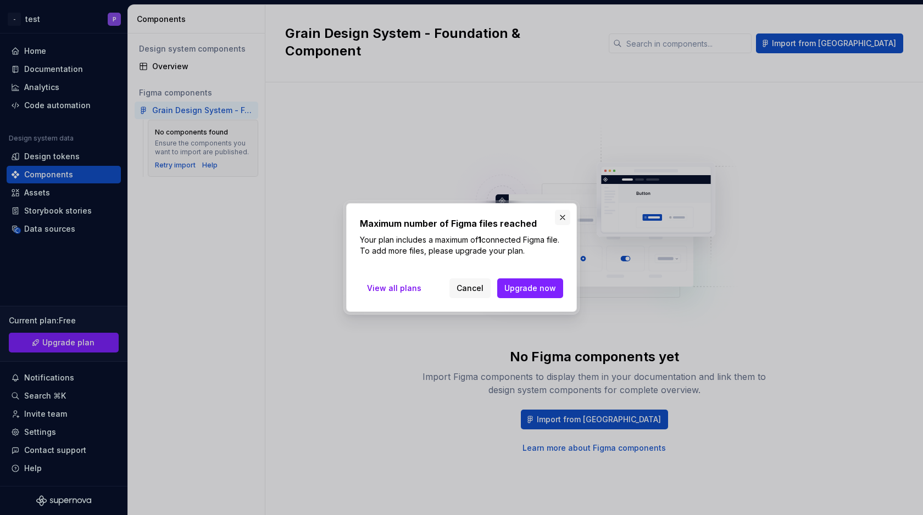
click at [563, 219] on button "button" at bounding box center [562, 217] width 15 height 15
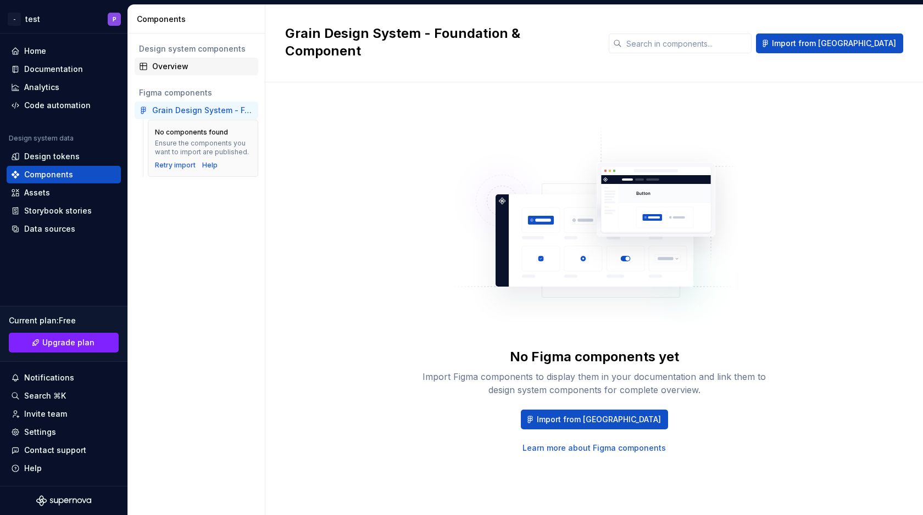
click at [188, 66] on div "Overview" at bounding box center [203, 66] width 102 height 11
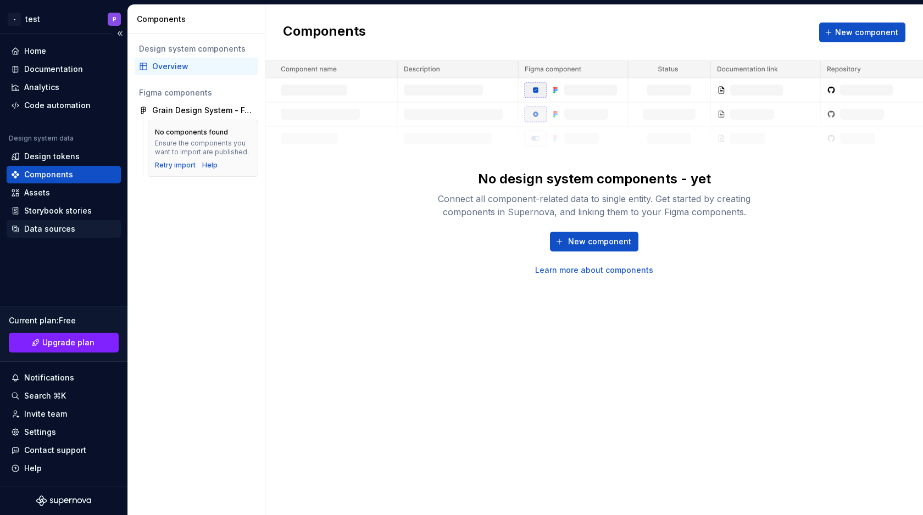
click at [72, 229] on div "Data sources" at bounding box center [63, 228] width 105 height 11
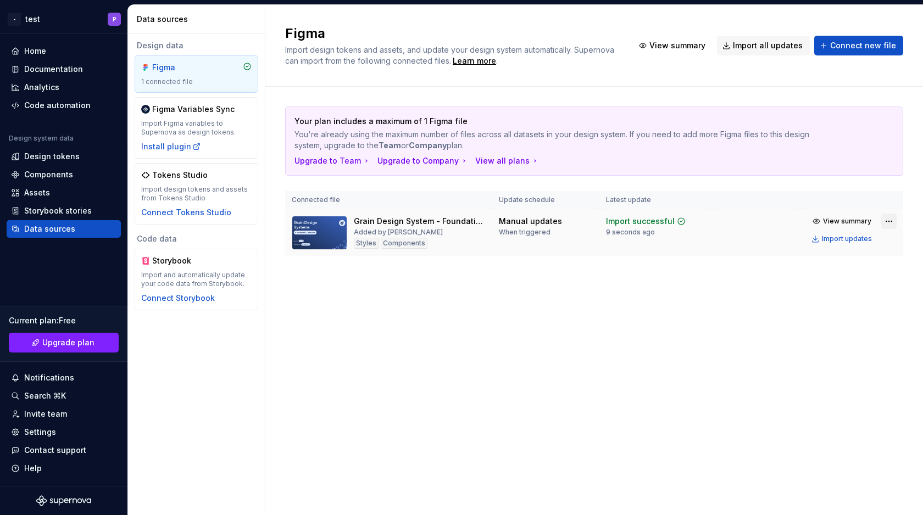
click at [892, 222] on html "- test P Home Documentation Analytics Code automation Design system data Design…" at bounding box center [461, 257] width 923 height 515
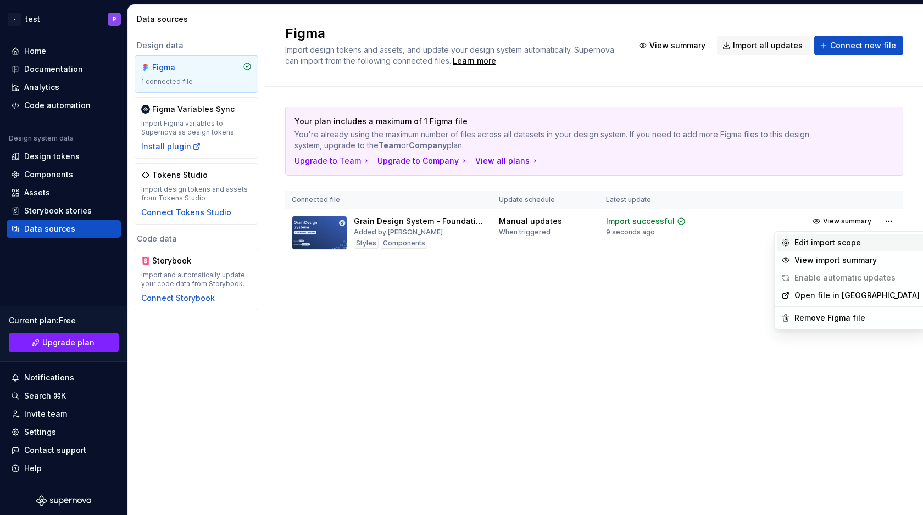
click at [863, 242] on div "Edit import scope" at bounding box center [856, 242] width 125 height 11
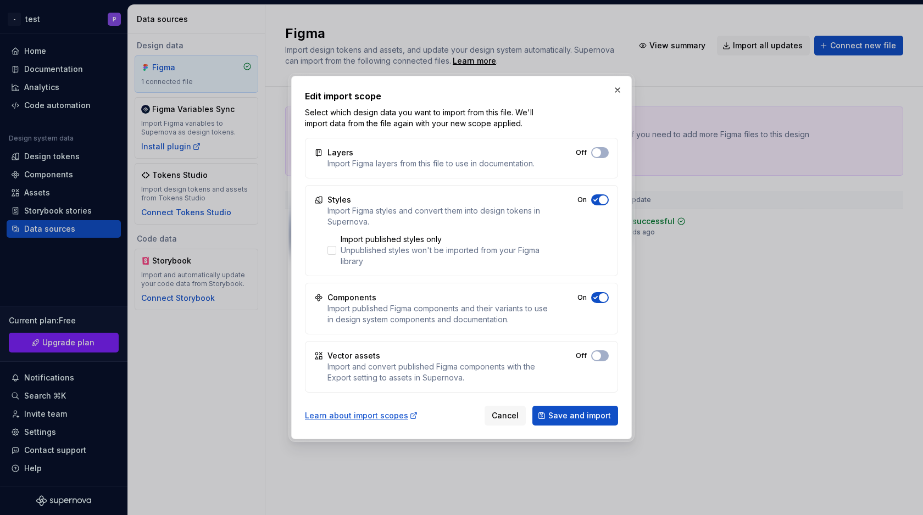
click at [595, 156] on icon "button" at bounding box center [595, 152] width 9 height 7
click at [576, 417] on span "Save and import" at bounding box center [579, 415] width 63 height 11
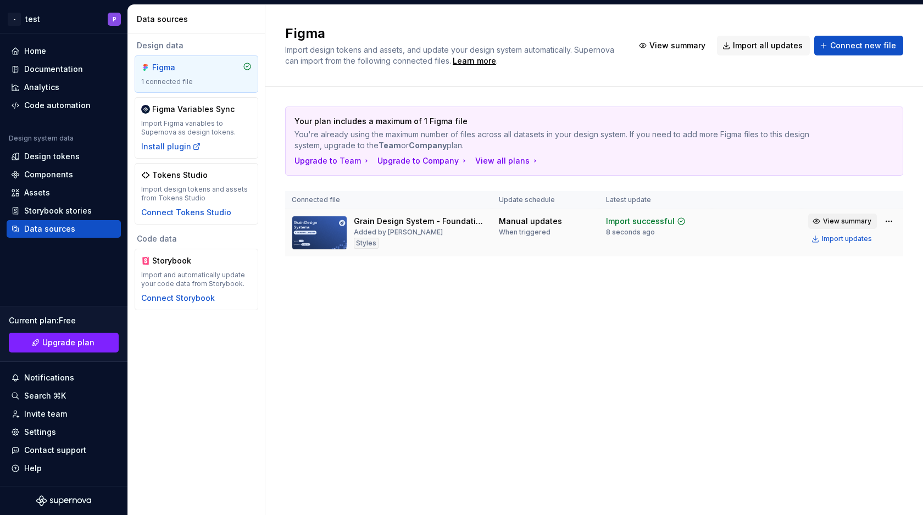
click at [855, 220] on span "View summary" at bounding box center [847, 221] width 48 height 9
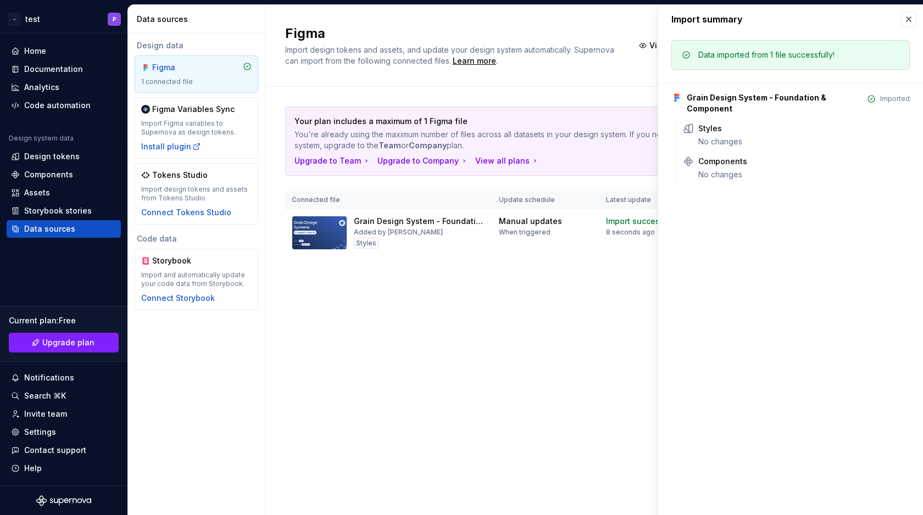
click at [497, 345] on div "Figma Import design tokens and assets, and update your design system automatica…" at bounding box center [593, 260] width 657 height 510
click at [910, 20] on button "button" at bounding box center [908, 19] width 15 height 15
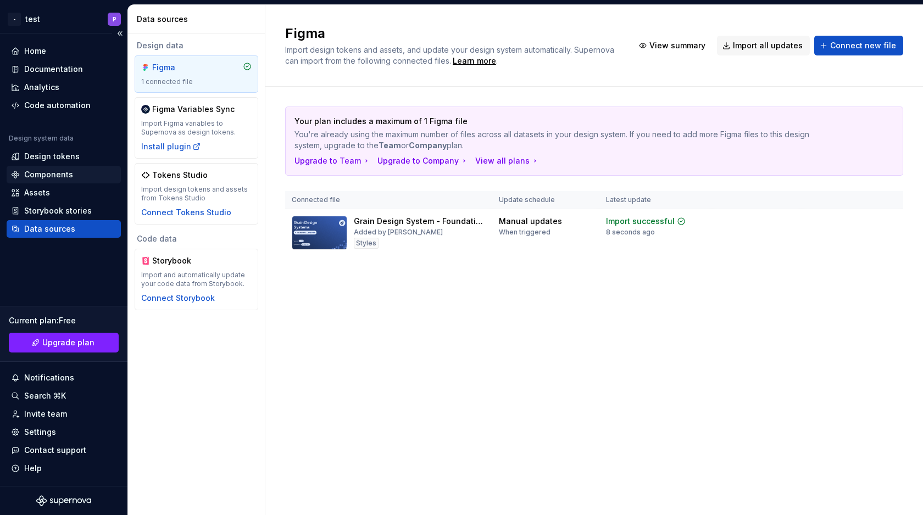
click at [49, 172] on div "Components" at bounding box center [48, 174] width 49 height 11
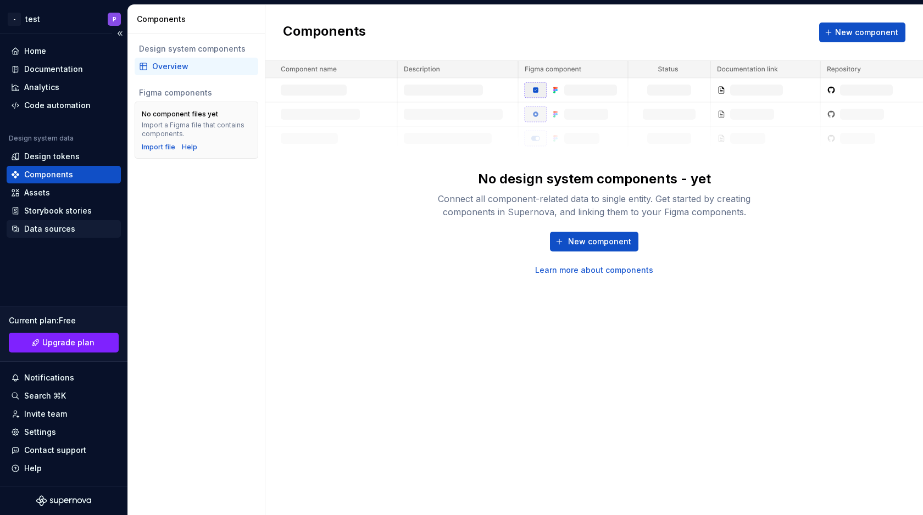
click at [75, 225] on div "Data sources" at bounding box center [63, 228] width 105 height 11
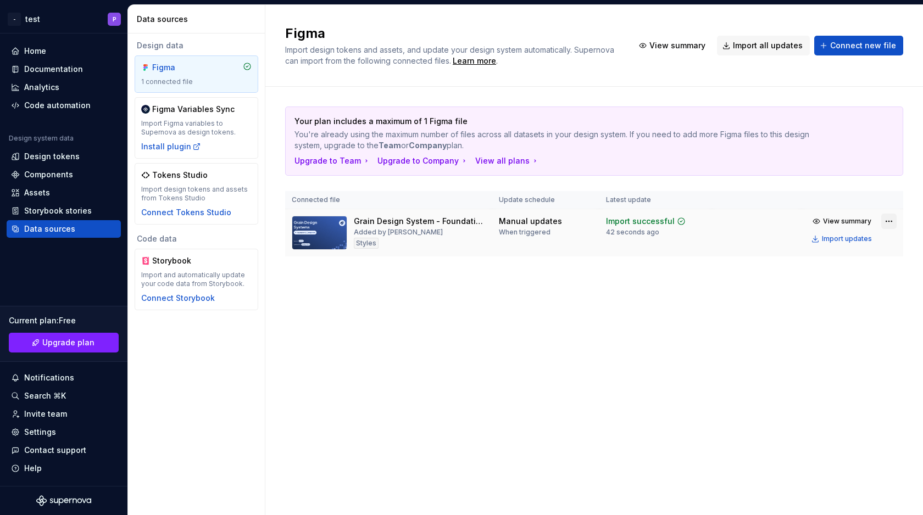
click at [889, 222] on html "- test P Home Documentation Analytics Code automation Design system data Design…" at bounding box center [461, 257] width 923 height 515
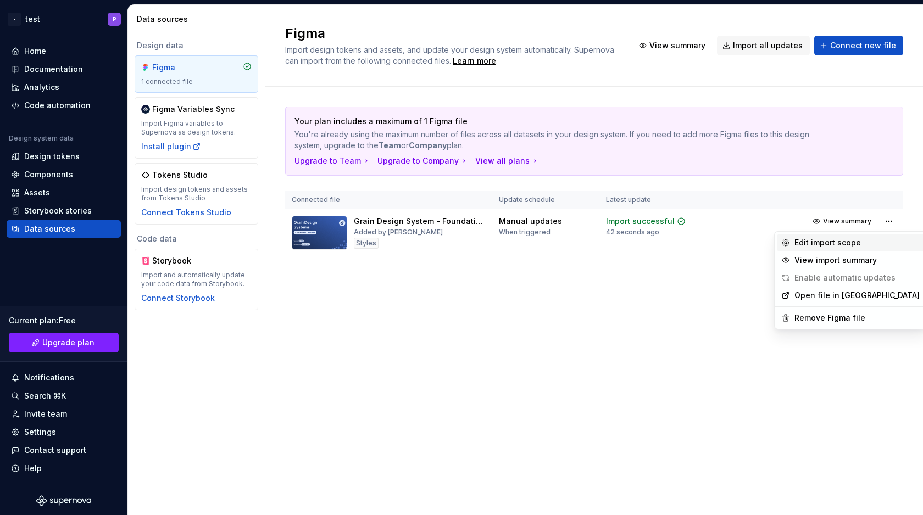
click at [820, 242] on div "Edit import scope" at bounding box center [856, 242] width 125 height 11
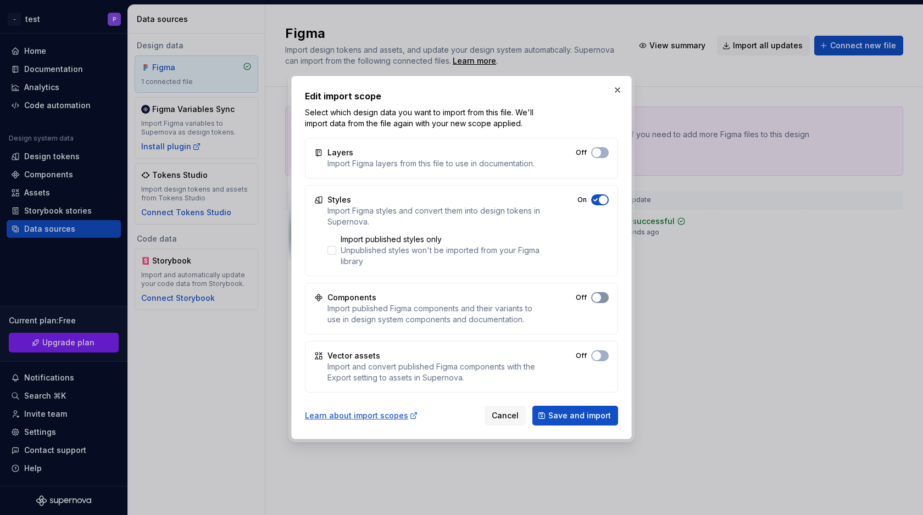
click at [602, 158] on button "Off" at bounding box center [600, 152] width 18 height 11
click at [601, 152] on button "Off" at bounding box center [600, 152] width 18 height 11
click at [582, 412] on span "Save and import" at bounding box center [579, 415] width 63 height 11
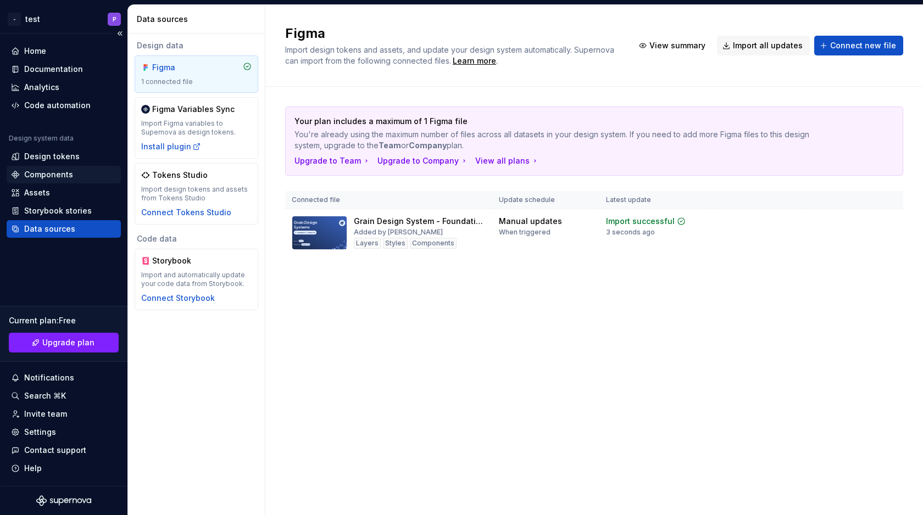
click at [63, 175] on div "Components" at bounding box center [48, 174] width 49 height 11
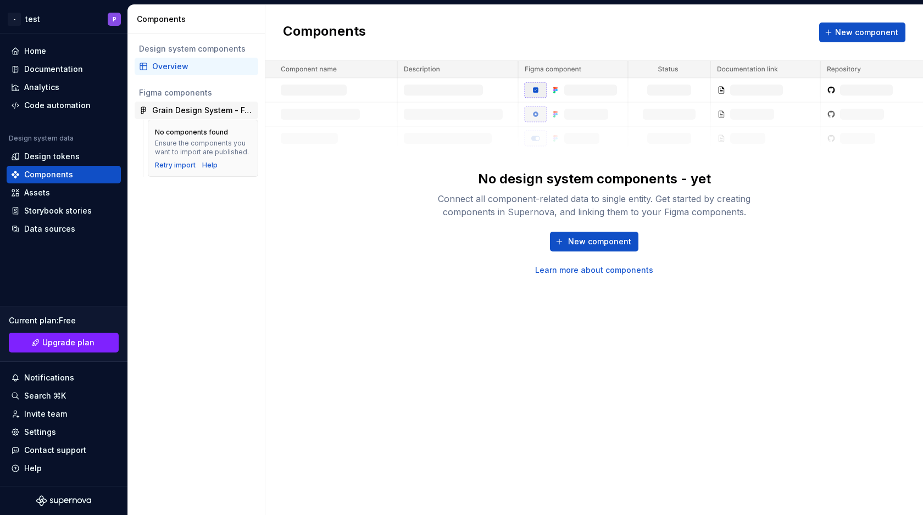
click at [183, 109] on div "Grain Design System - Foundation & Component" at bounding box center [203, 110] width 102 height 11
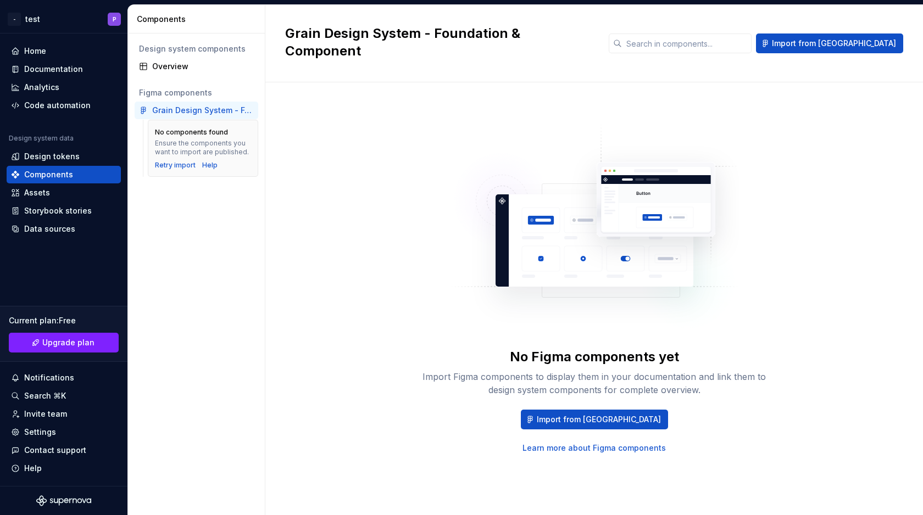
click at [183, 109] on div "Grain Design System - Foundation & Component" at bounding box center [203, 110] width 102 height 11
click at [174, 165] on div "Retry import" at bounding box center [175, 165] width 41 height 9
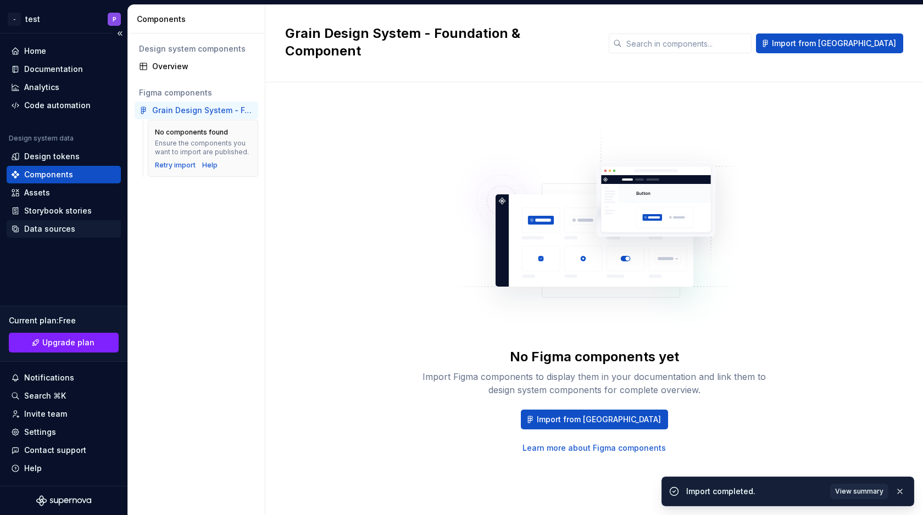
click at [68, 231] on div "Data sources" at bounding box center [49, 228] width 51 height 11
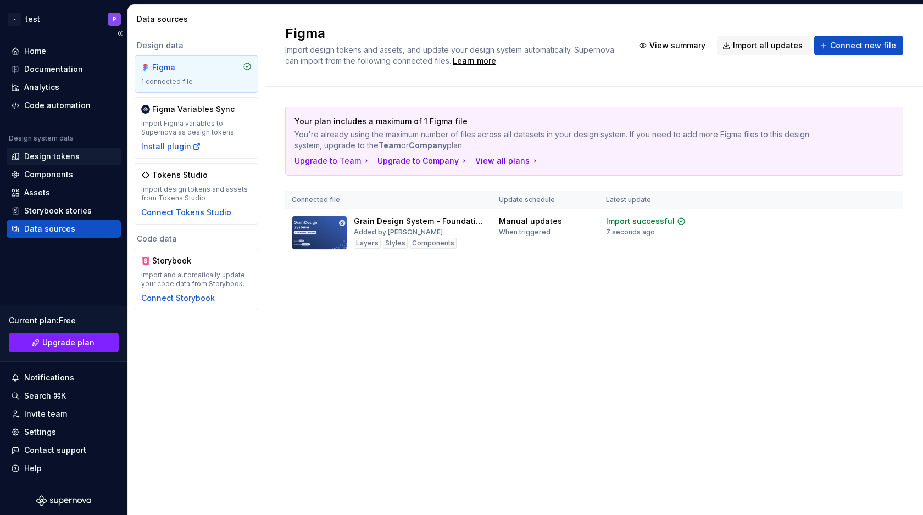
click at [73, 159] on div "Design tokens" at bounding box center [51, 156] width 55 height 11
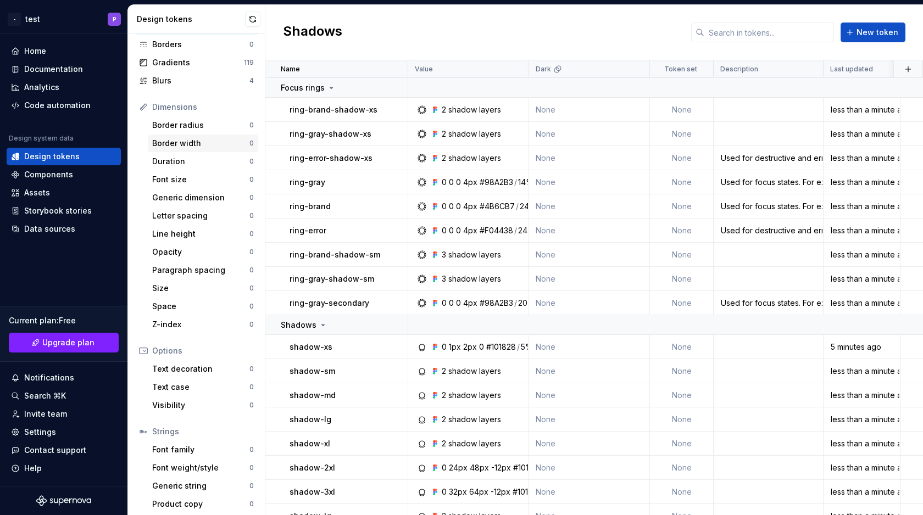
scroll to position [86, 0]
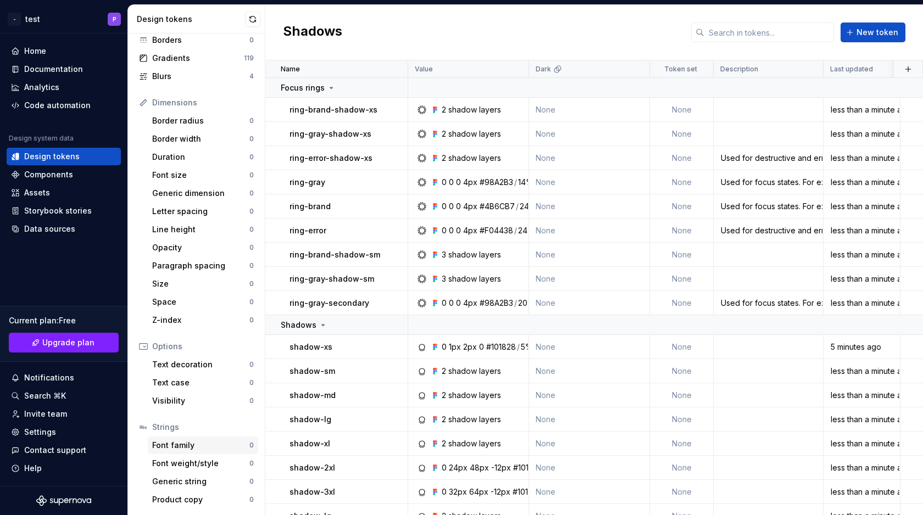
click at [189, 438] on div "Font family 0" at bounding box center [203, 446] width 110 height 18
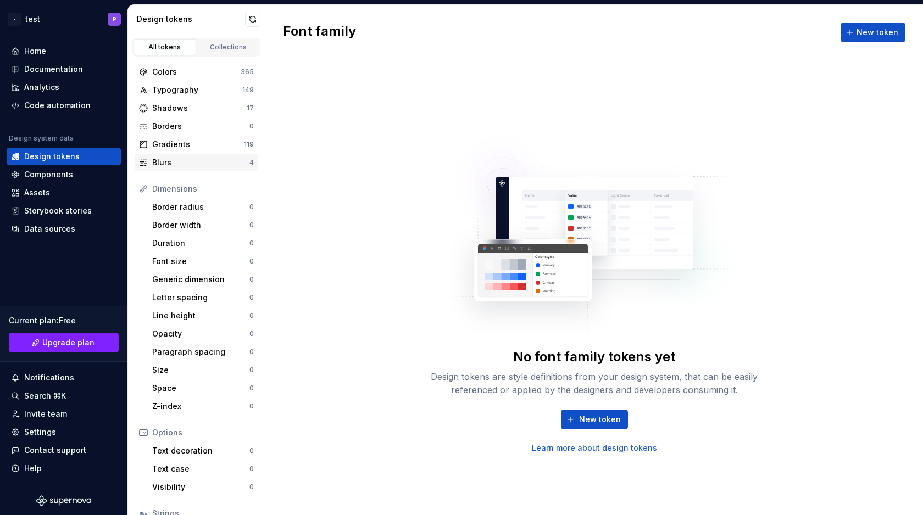
click at [207, 165] on div "Blurs" at bounding box center [200, 162] width 97 height 11
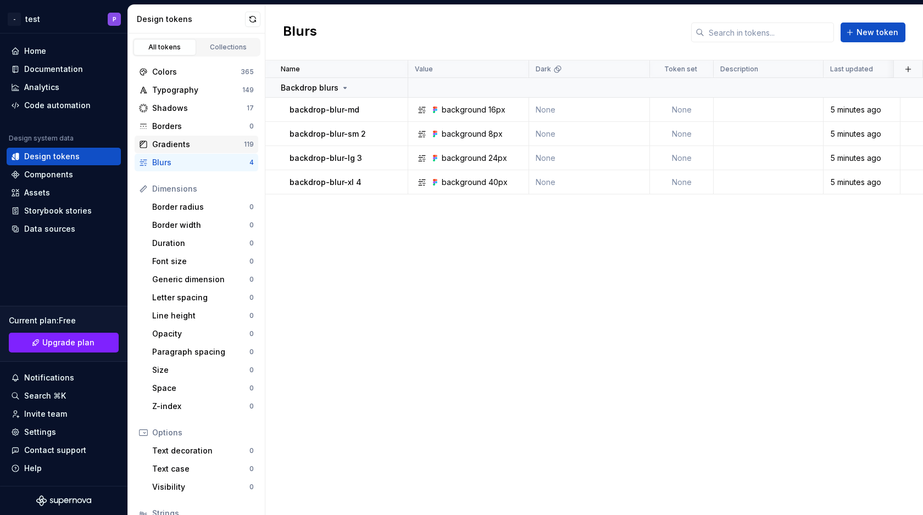
click at [197, 141] on div "Gradients" at bounding box center [198, 144] width 92 height 11
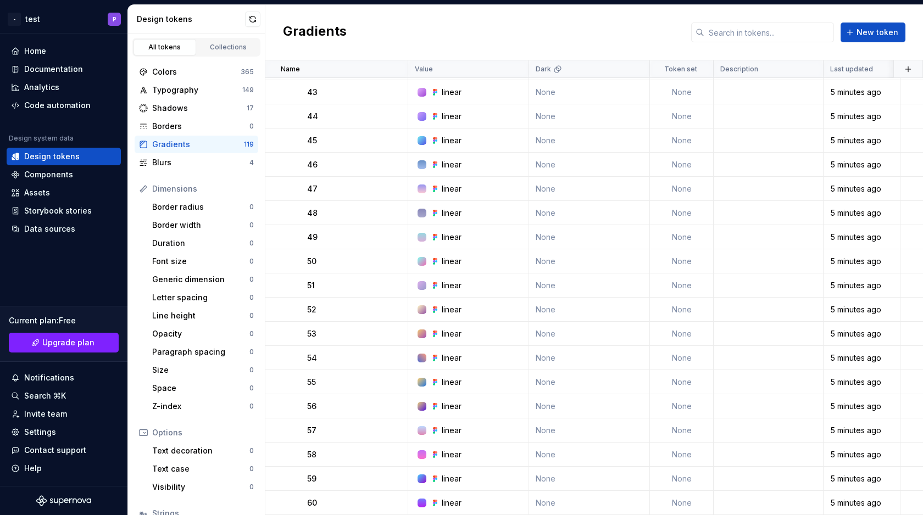
scroll to position [1379, 0]
click at [53, 178] on div "Components" at bounding box center [48, 174] width 49 height 11
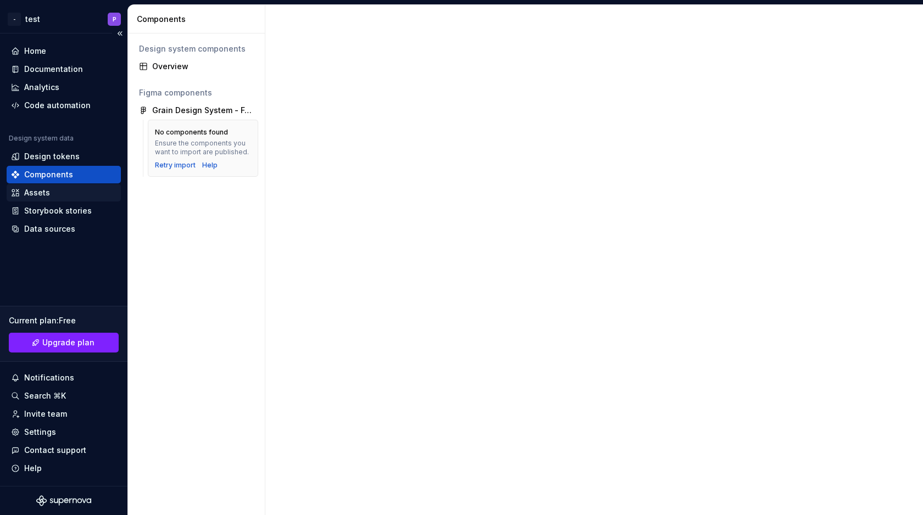
click at [54, 197] on div "Assets" at bounding box center [63, 192] width 105 height 11
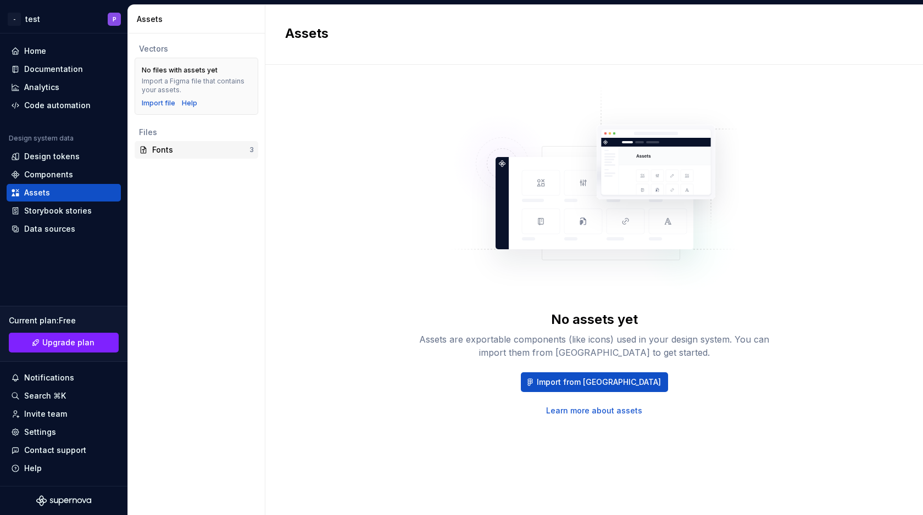
click at [194, 148] on div "Fonts" at bounding box center [200, 149] width 97 height 11
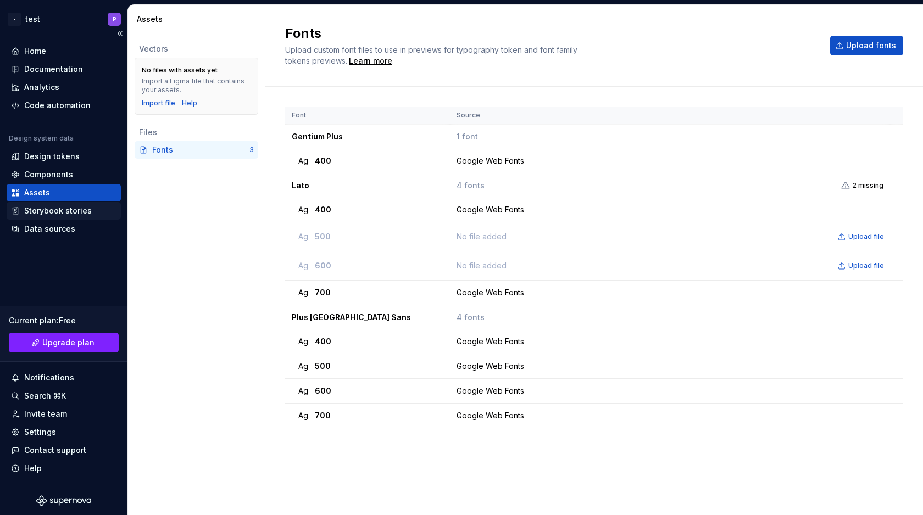
click at [86, 208] on div "Storybook stories" at bounding box center [58, 210] width 68 height 11
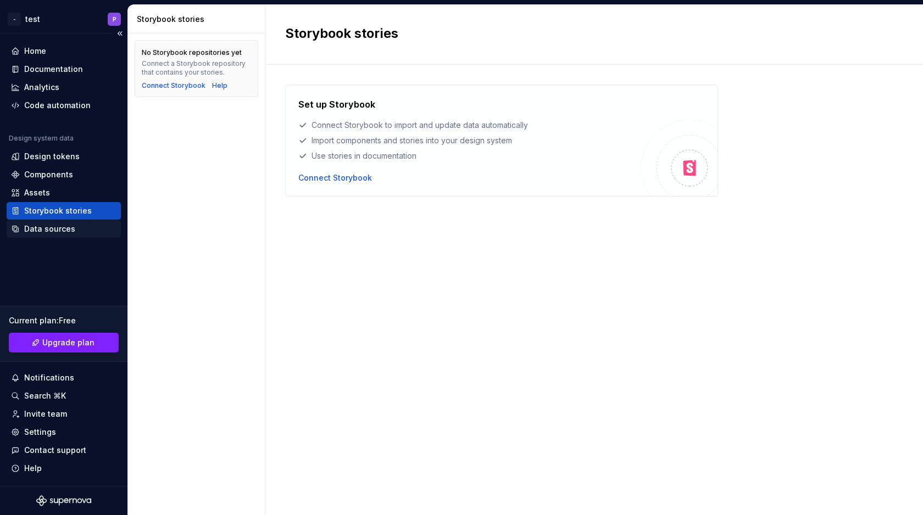
click at [72, 230] on div "Data sources" at bounding box center [63, 228] width 105 height 11
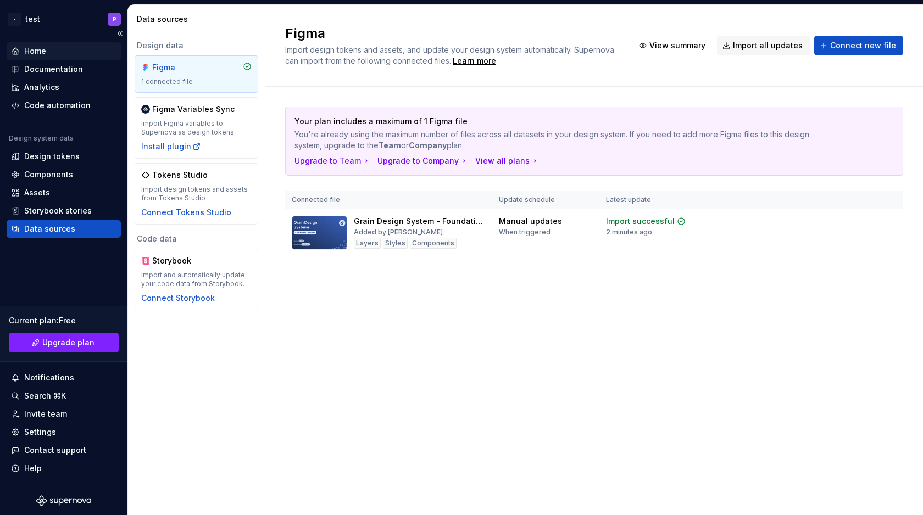
click at [71, 54] on div "Home" at bounding box center [63, 51] width 105 height 11
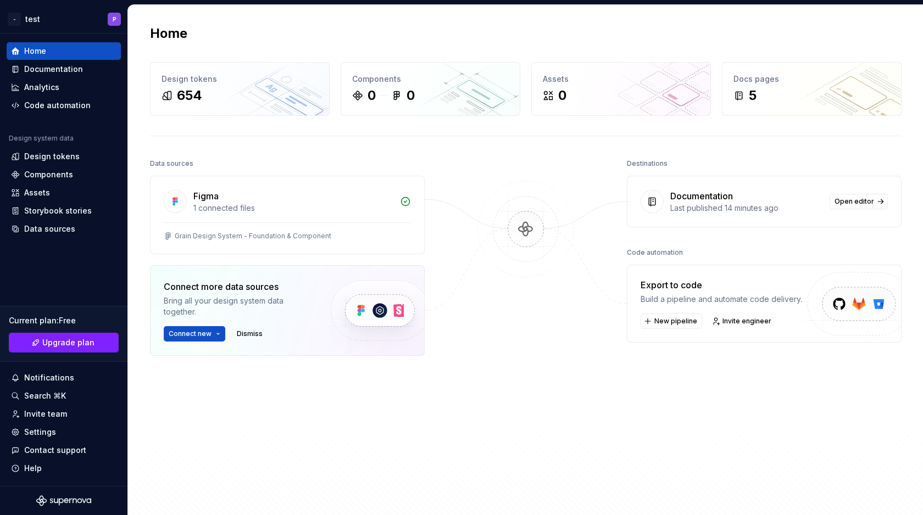
click at [380, 311] on img at bounding box center [379, 311] width 135 height 90
click at [864, 305] on img at bounding box center [854, 316] width 135 height 90
click at [810, 307] on img at bounding box center [854, 316] width 135 height 90
click at [664, 324] on span "New pipeline" at bounding box center [675, 321] width 43 height 9
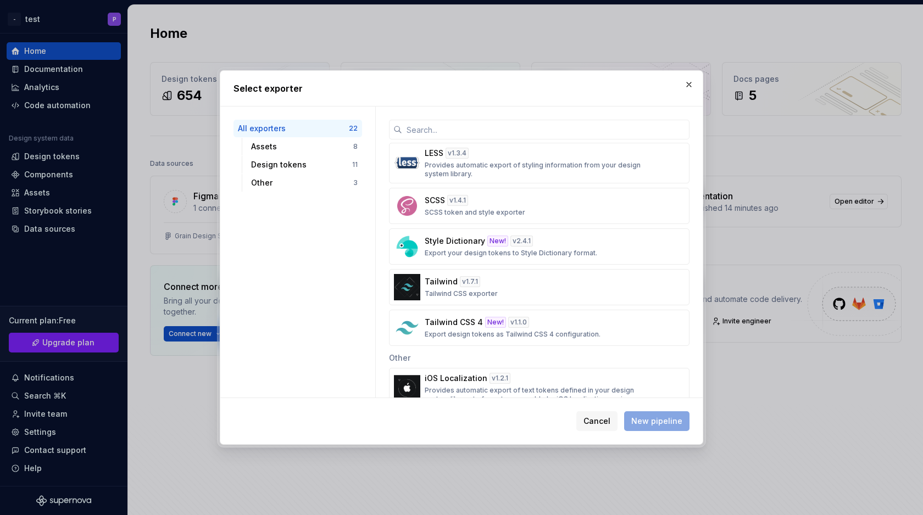
scroll to position [658, 0]
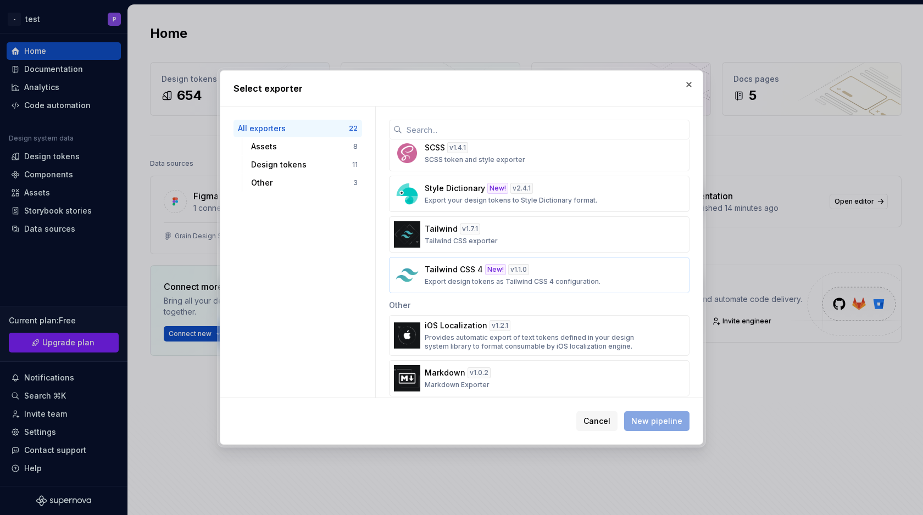
click at [580, 275] on div "Tailwind CSS 4 New! v 1.1.0 Export design tokens as Tailwind CSS 4 configuratio…" at bounding box center [535, 275] width 222 height 22
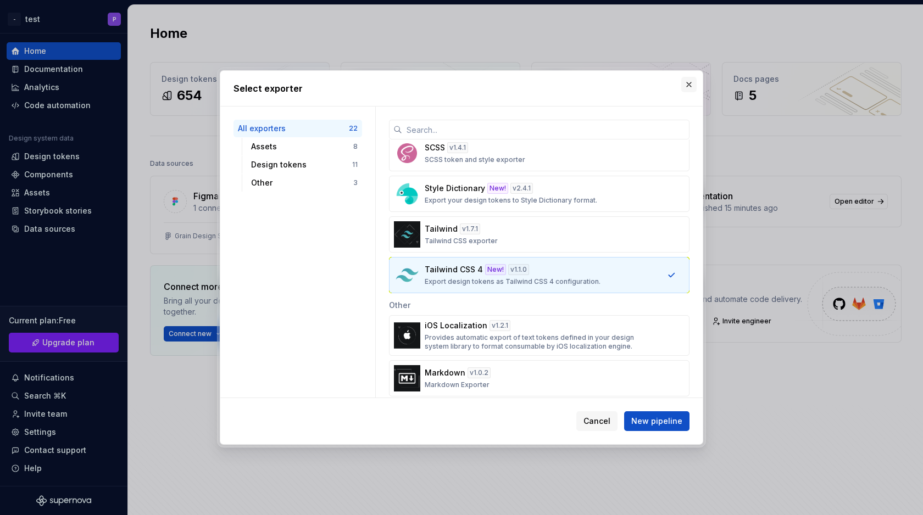
click at [691, 81] on button "button" at bounding box center [688, 84] width 15 height 15
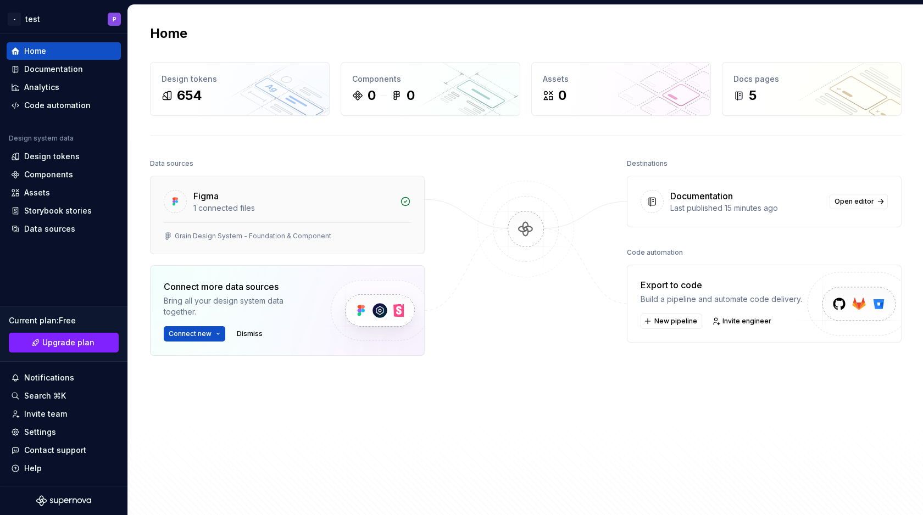
click at [315, 232] on div "Grain Design System - Foundation & Component" at bounding box center [253, 236] width 157 height 9
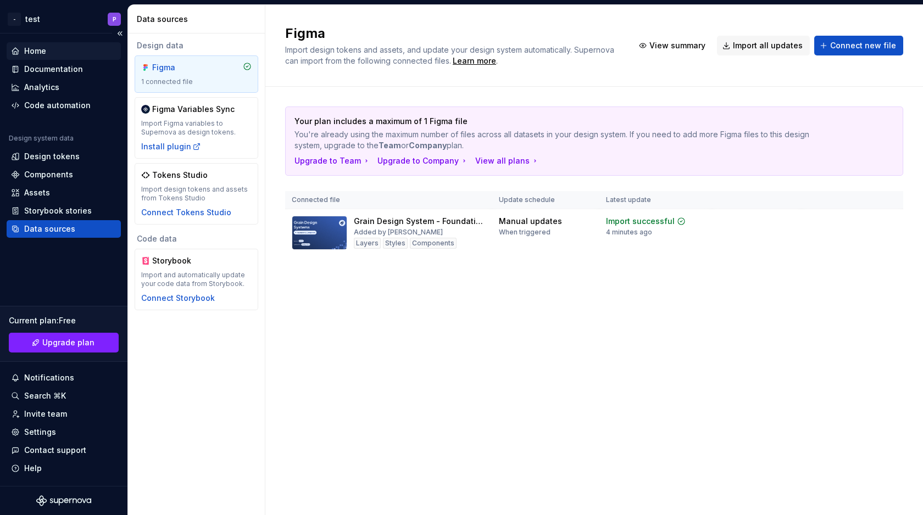
click at [65, 47] on div "Home" at bounding box center [63, 51] width 105 height 11
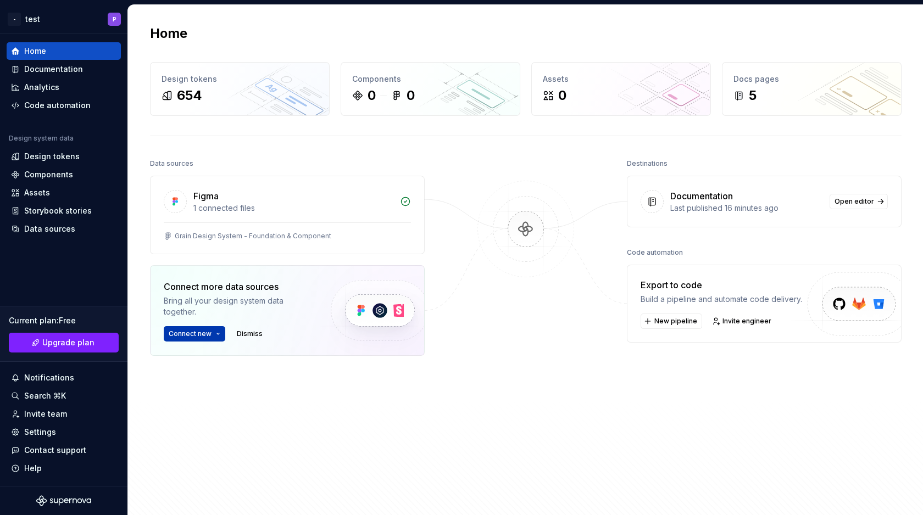
click at [220, 336] on html "- test P Home Documentation Analytics Code automation Design system data Design…" at bounding box center [461, 257] width 923 height 515
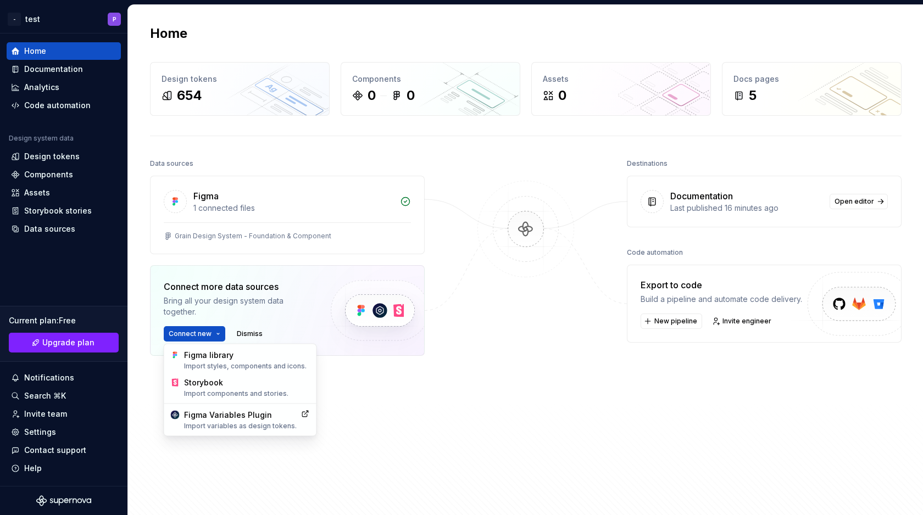
click at [365, 436] on html "- test P Home Documentation Analytics Code automation Design system data Design…" at bounding box center [461, 257] width 923 height 515
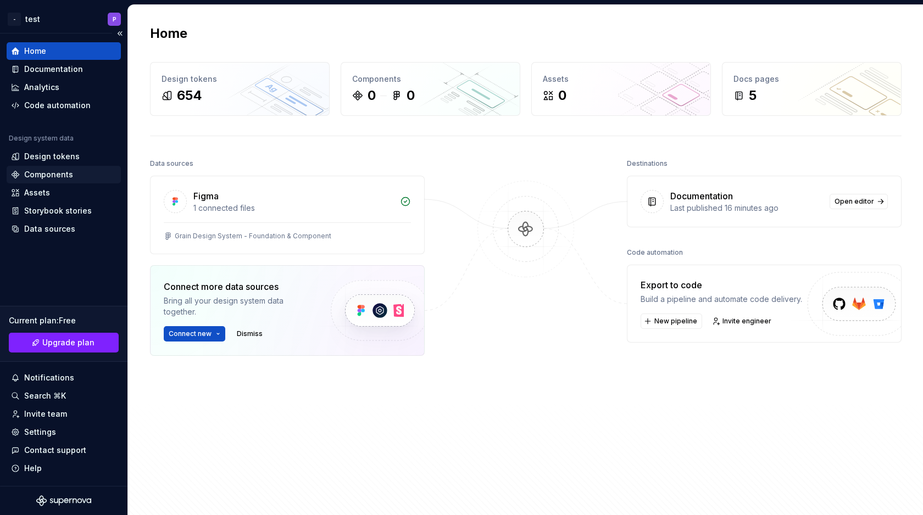
click at [64, 176] on div "Components" at bounding box center [48, 174] width 49 height 11
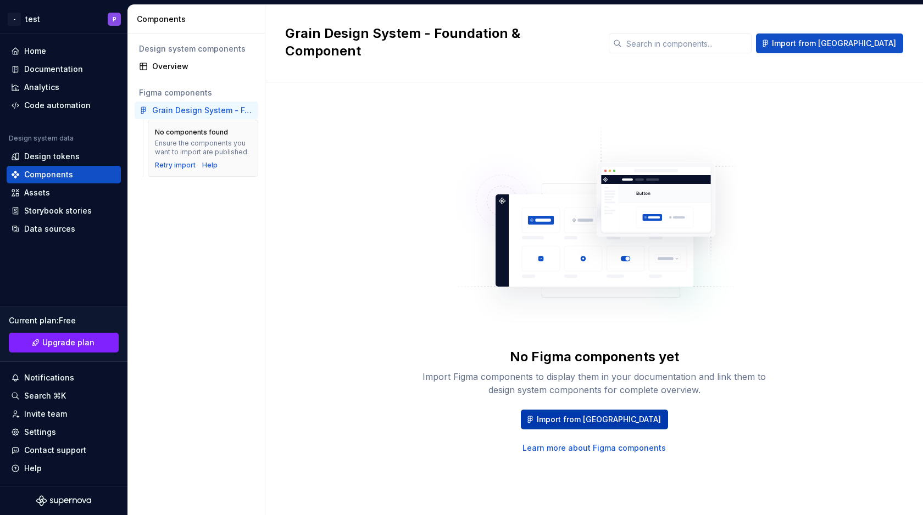
click at [596, 414] on span "Import from [GEOGRAPHIC_DATA]" at bounding box center [599, 419] width 124 height 11
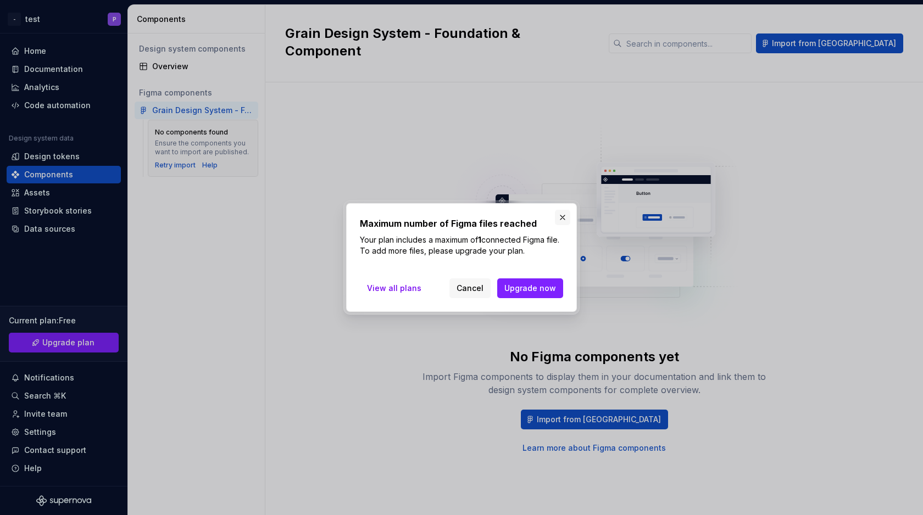
click at [561, 219] on button "button" at bounding box center [562, 217] width 15 height 15
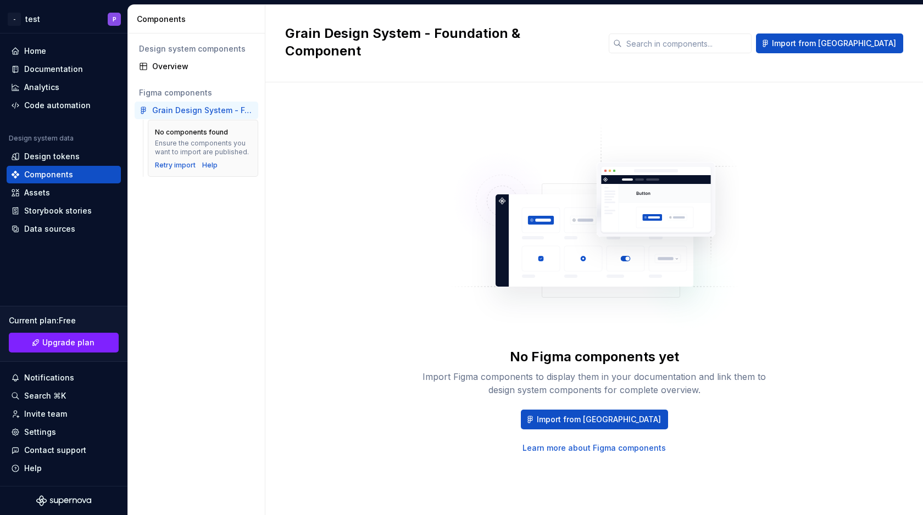
click at [393, 263] on div "No Figma components yet Import Figma components to display them in your documen…" at bounding box center [594, 287] width 618 height 371
click at [74, 224] on div "Data sources" at bounding box center [63, 228] width 105 height 11
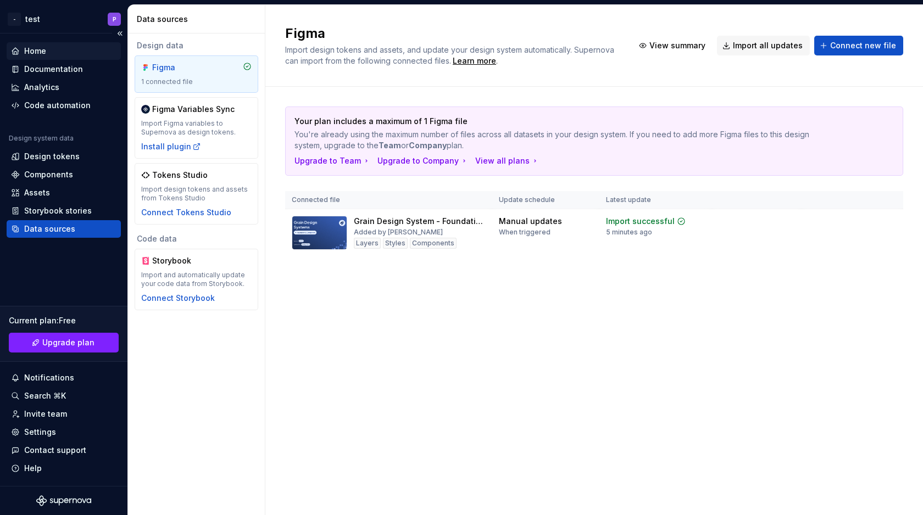
click at [48, 50] on div "Home" at bounding box center [63, 51] width 105 height 11
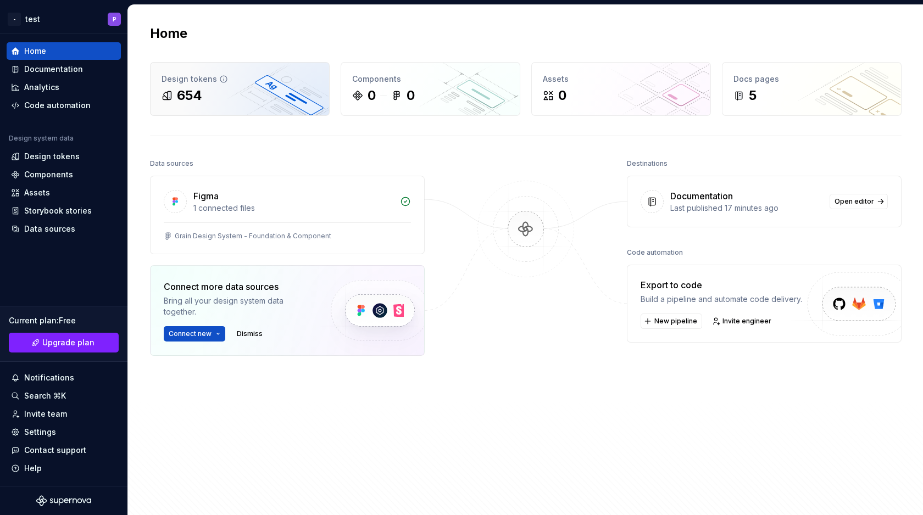
click at [248, 102] on div "654" at bounding box center [239, 96] width 157 height 18
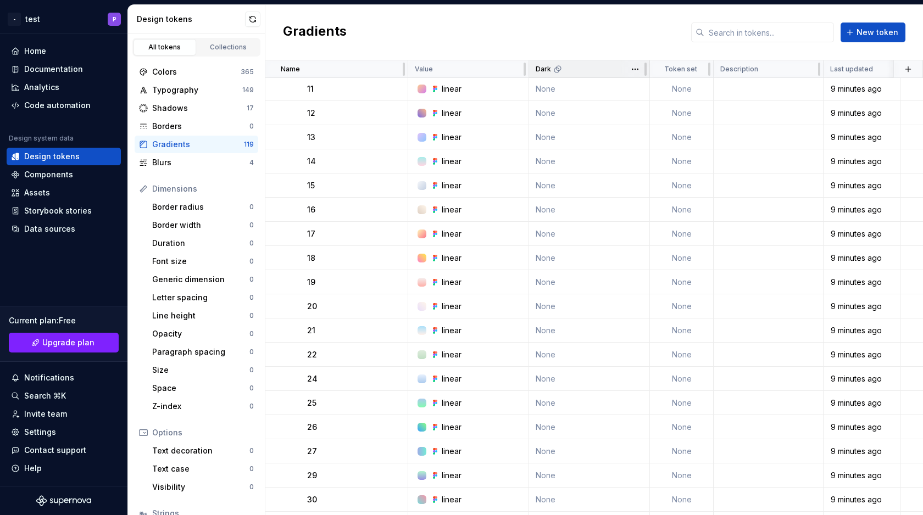
scroll to position [681, 0]
click at [67, 52] on div "Home" at bounding box center [63, 51] width 105 height 11
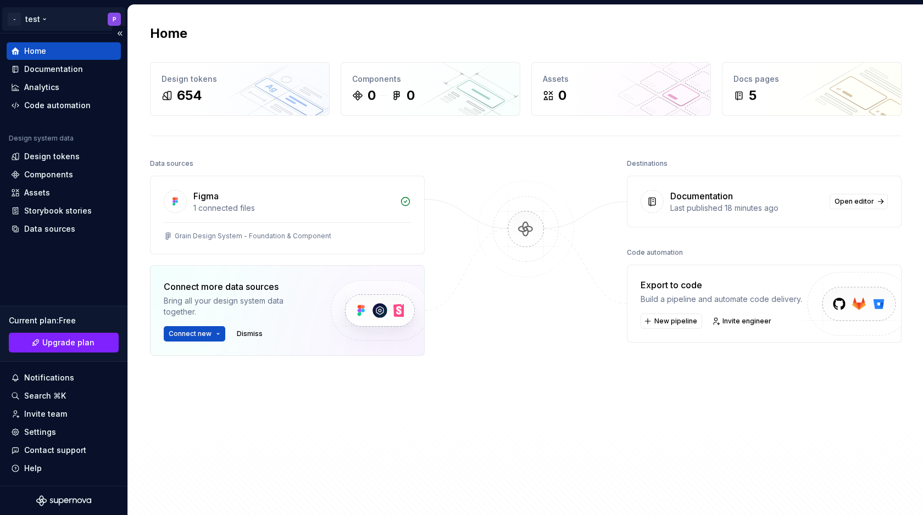
click at [41, 18] on html "- test P Home Documentation Analytics Code automation Design system data Design…" at bounding box center [461, 257] width 923 height 515
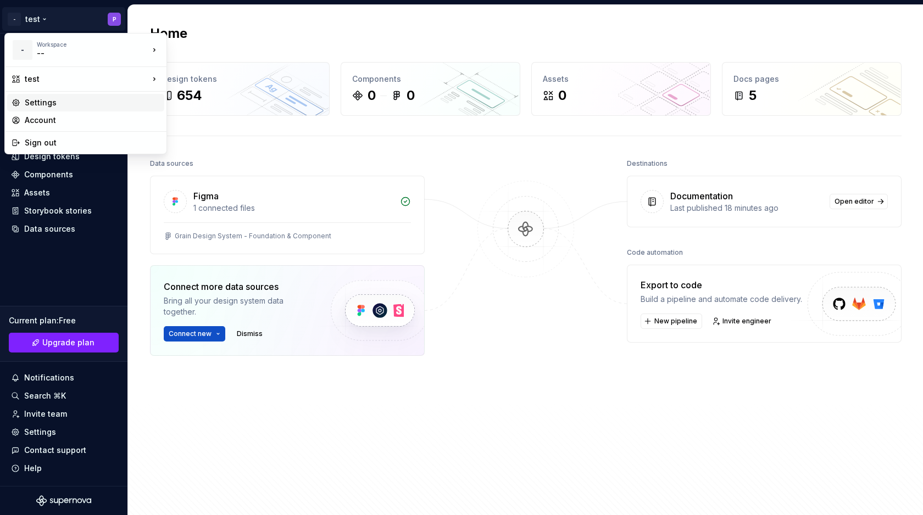
click at [77, 105] on div "Settings" at bounding box center [92, 102] width 135 height 11
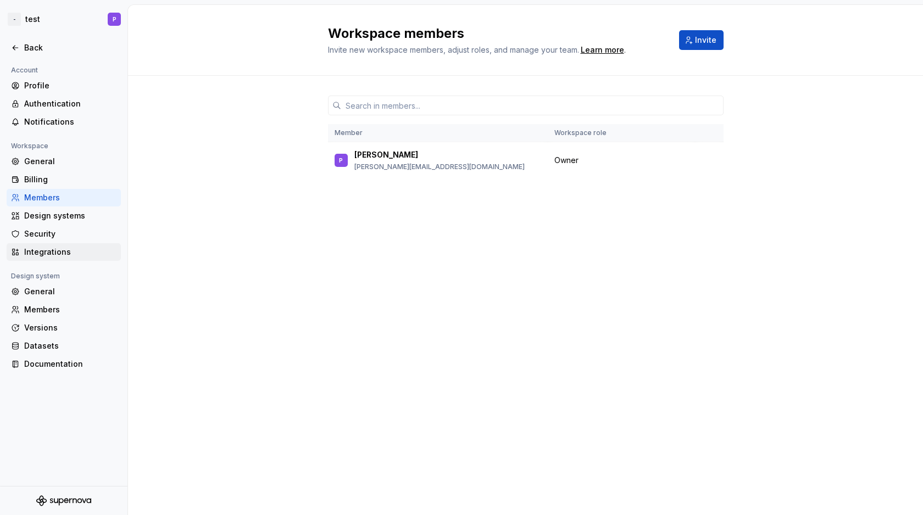
click at [55, 258] on div "Integrations" at bounding box center [64, 252] width 114 height 18
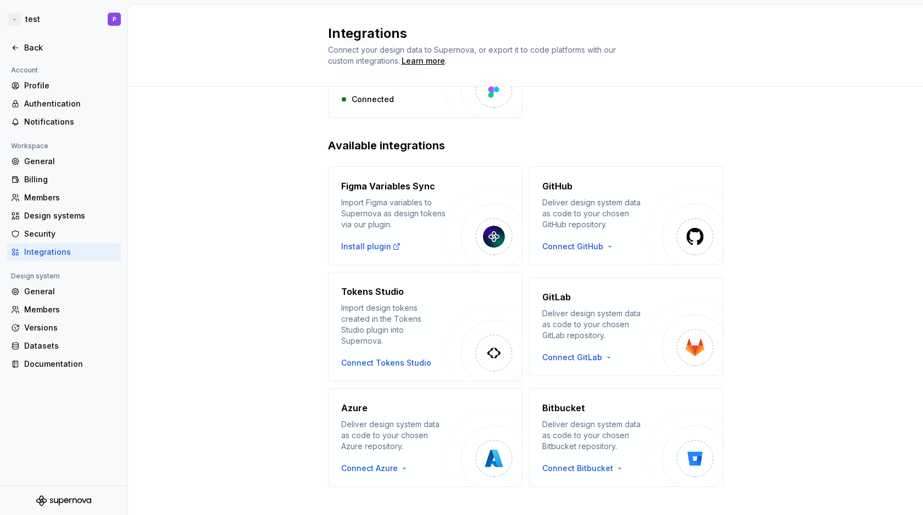
scroll to position [119, 0]
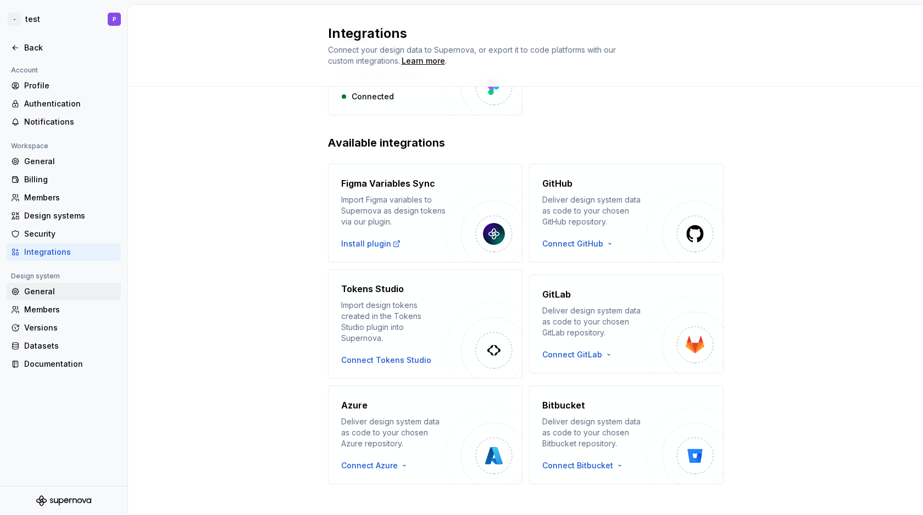
click at [53, 289] on div "General" at bounding box center [70, 291] width 92 height 11
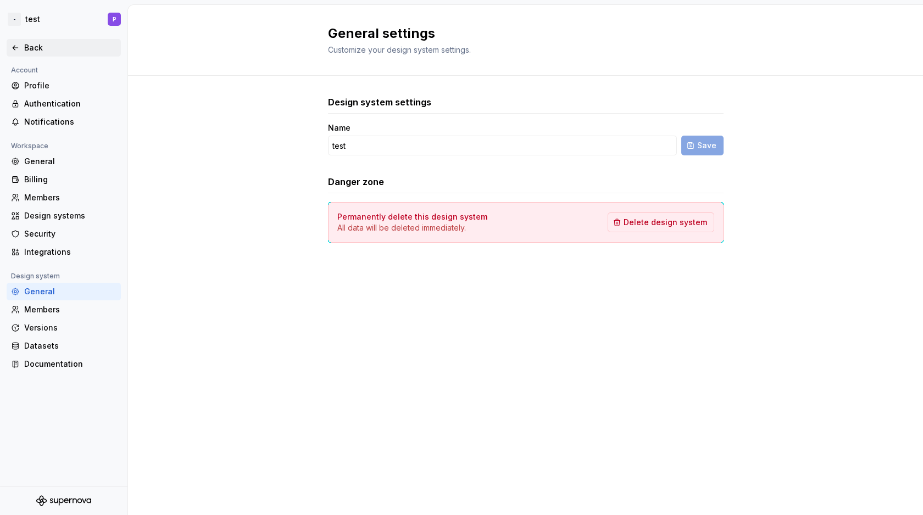
click at [41, 48] on div "Back" at bounding box center [70, 47] width 92 height 11
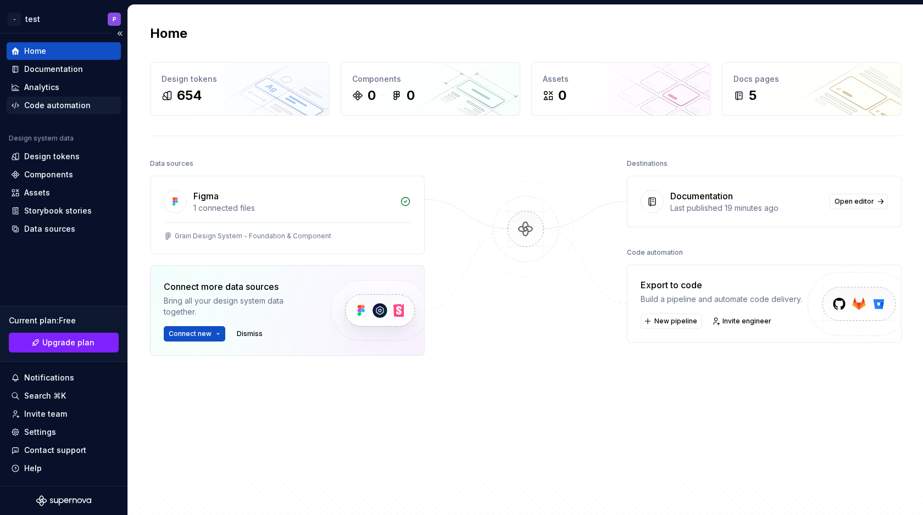
click at [76, 104] on div "Code automation" at bounding box center [57, 105] width 66 height 11
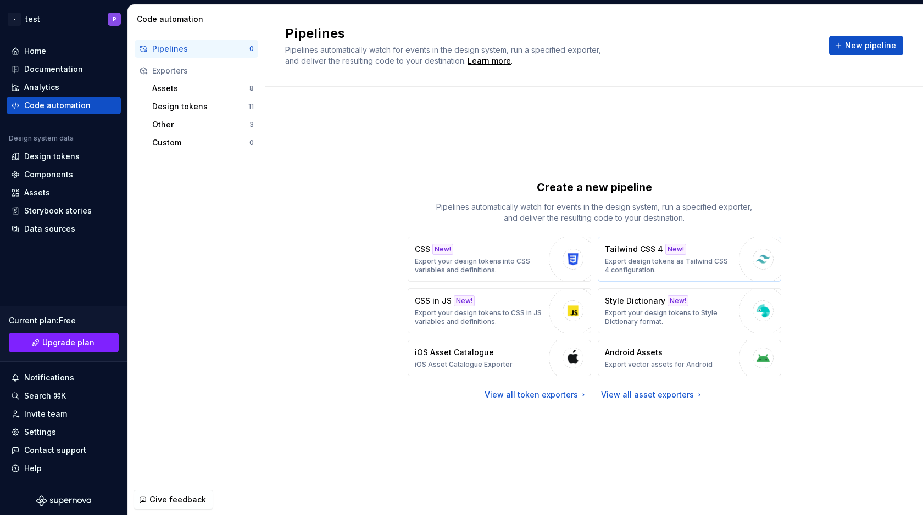
click at [622, 259] on p "Export design tokens as Tailwind CSS 4 configuration." at bounding box center [669, 266] width 128 height 18
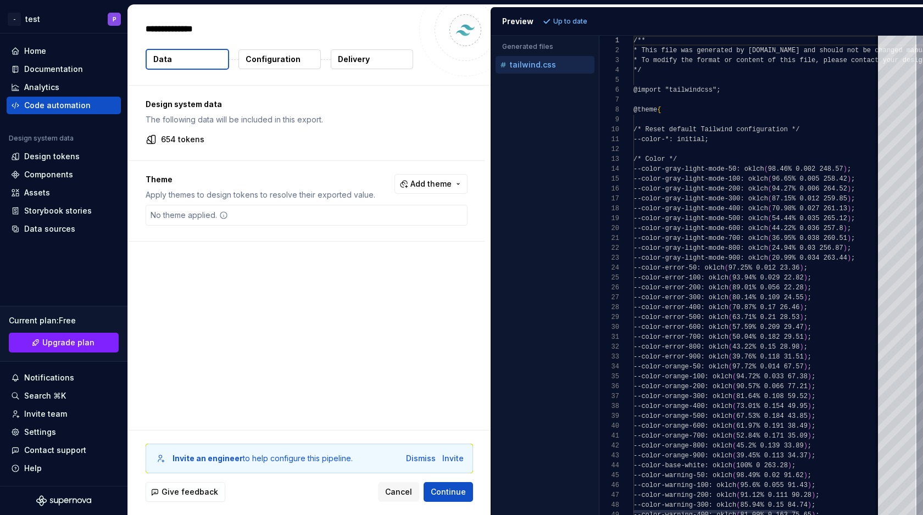
type textarea "*"
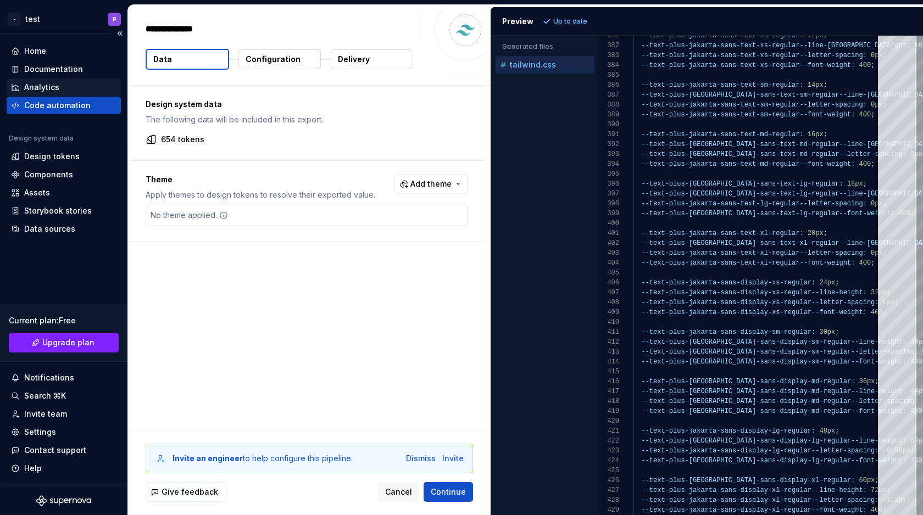
click at [58, 90] on div "Analytics" at bounding box center [41, 87] width 35 height 11
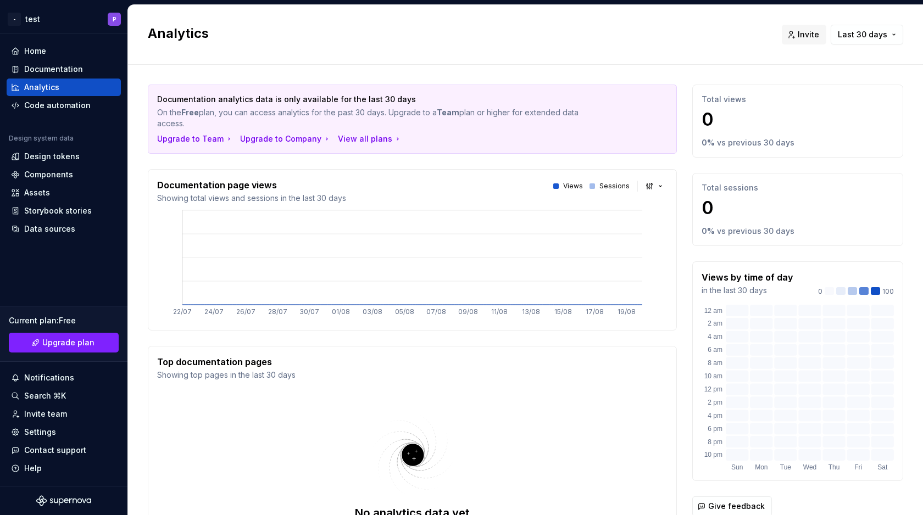
click at [522, 383] on div "Top documentation pages Showing top pages in the last 30 days No analytics data…" at bounding box center [412, 473] width 529 height 255
click at [677, 36] on h2 "Analytics" at bounding box center [458, 34] width 621 height 18
click at [524, 33] on h2 "Analytics" at bounding box center [458, 34] width 621 height 18
